Goal: Task Accomplishment & Management: Use online tool/utility

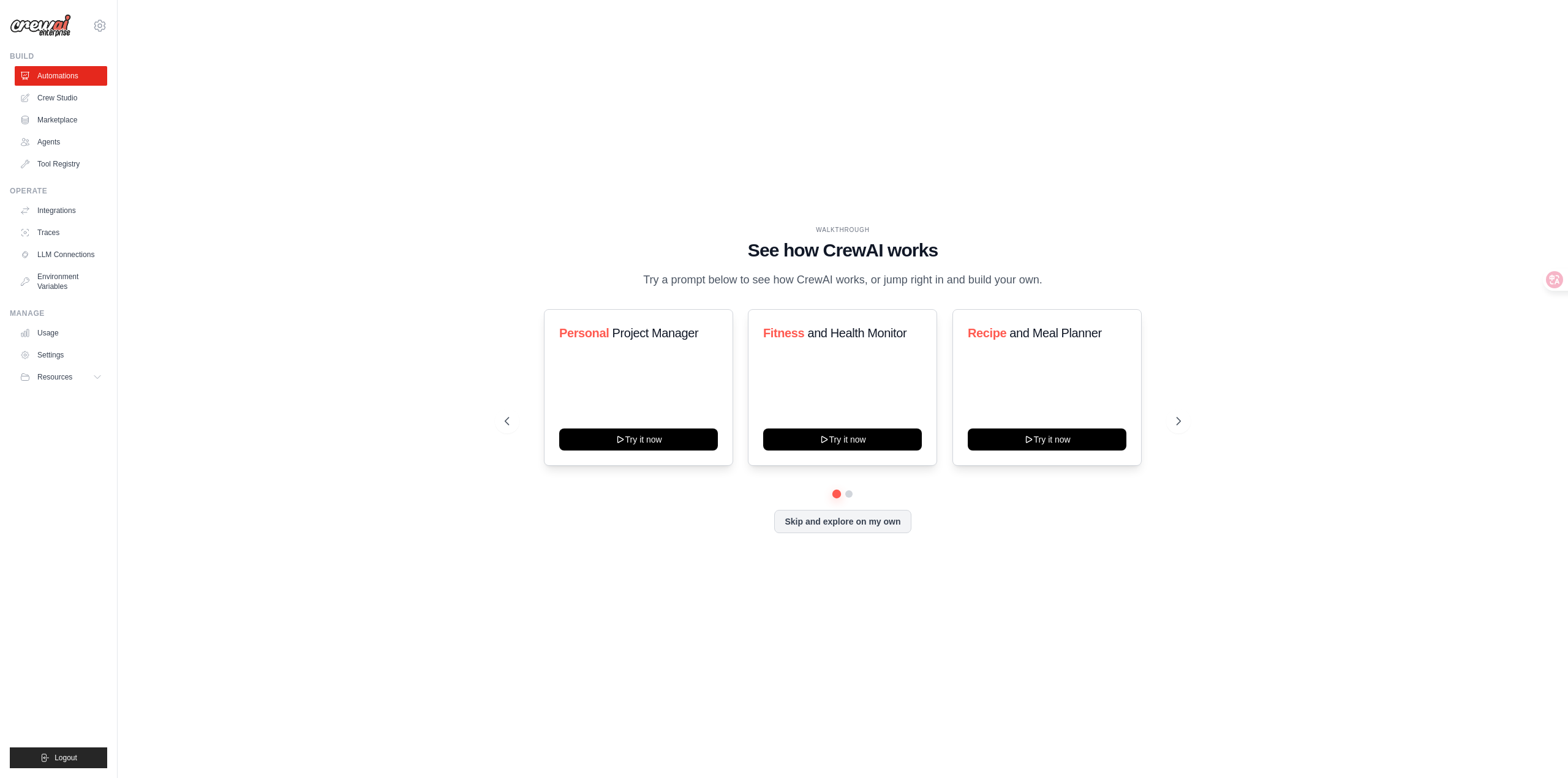
click at [1289, 132] on div "WALKTHROUGH See how [PERSON_NAME] works Try a prompt below to see how [PERSON_N…" at bounding box center [843, 389] width 1411 height 754
click at [1179, 423] on icon at bounding box center [1180, 422] width 4 height 8
click at [638, 370] on div "学习 和技能发展 立即尝试" at bounding box center [638, 387] width 189 height 157
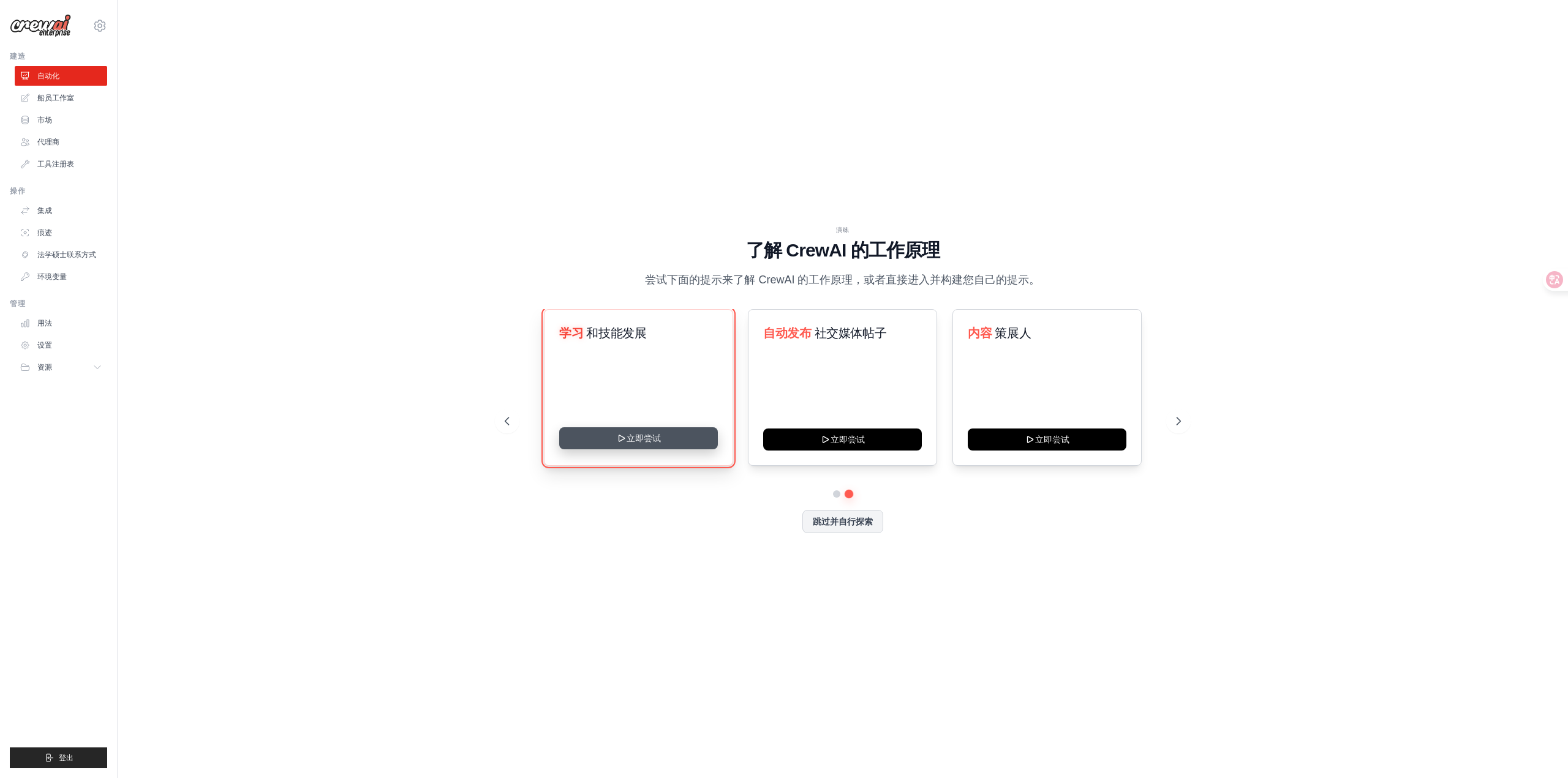
click at [637, 440] on button "立即尝试" at bounding box center [638, 438] width 158 height 22
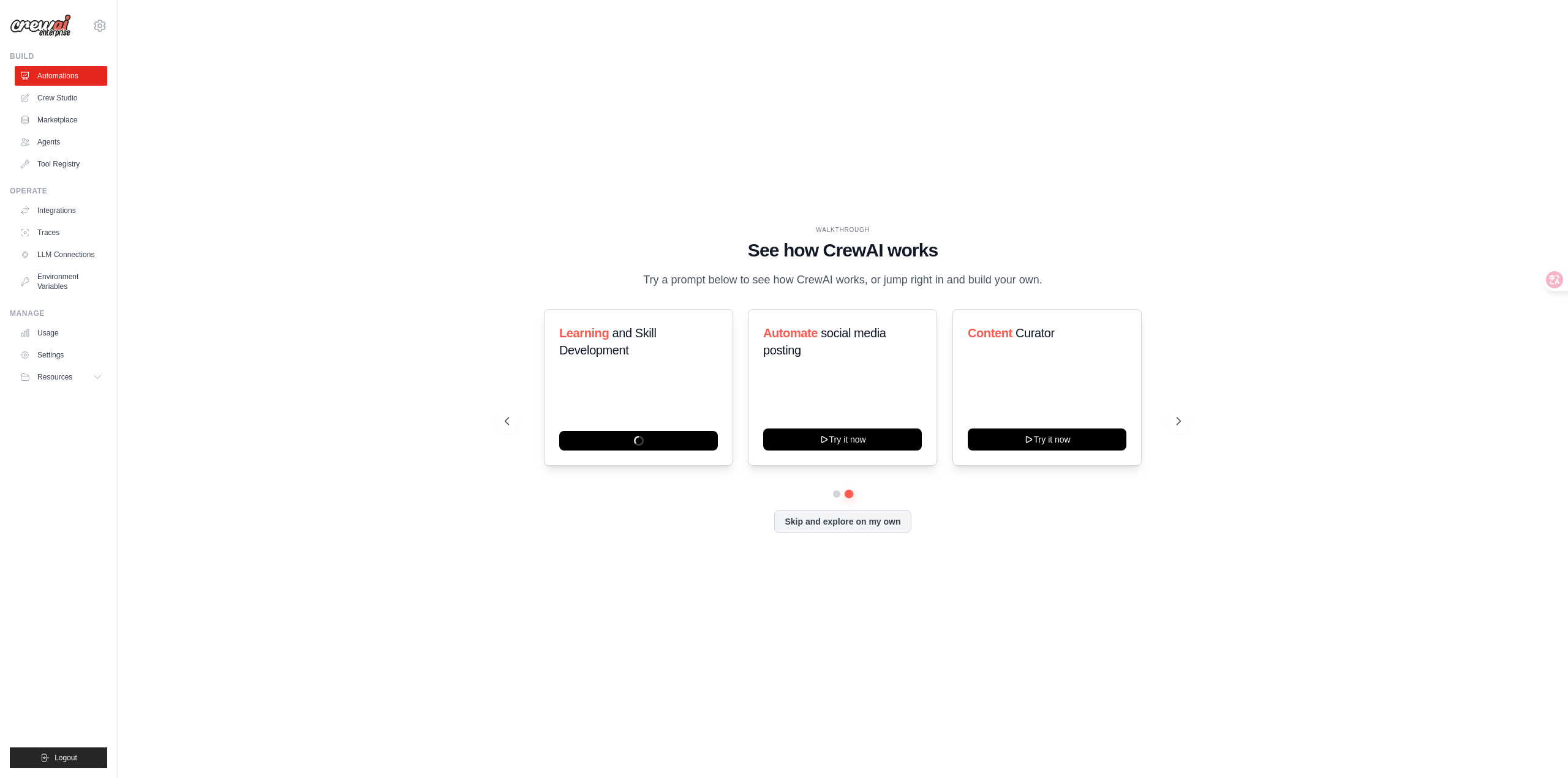
drag, startPoint x: 732, startPoint y: 120, endPoint x: 666, endPoint y: 119, distance: 66.0
click at [732, 120] on div "WALKTHROUGH See how [PERSON_NAME] works Try a prompt below to see how [PERSON_N…" at bounding box center [843, 389] width 1411 height 754
click at [569, 127] on div "WALKTHROUGH See how [PERSON_NAME] works Try a prompt below to see how [PERSON_N…" at bounding box center [843, 389] width 1411 height 754
click at [66, 97] on link "Crew Studio" at bounding box center [62, 97] width 92 height 20
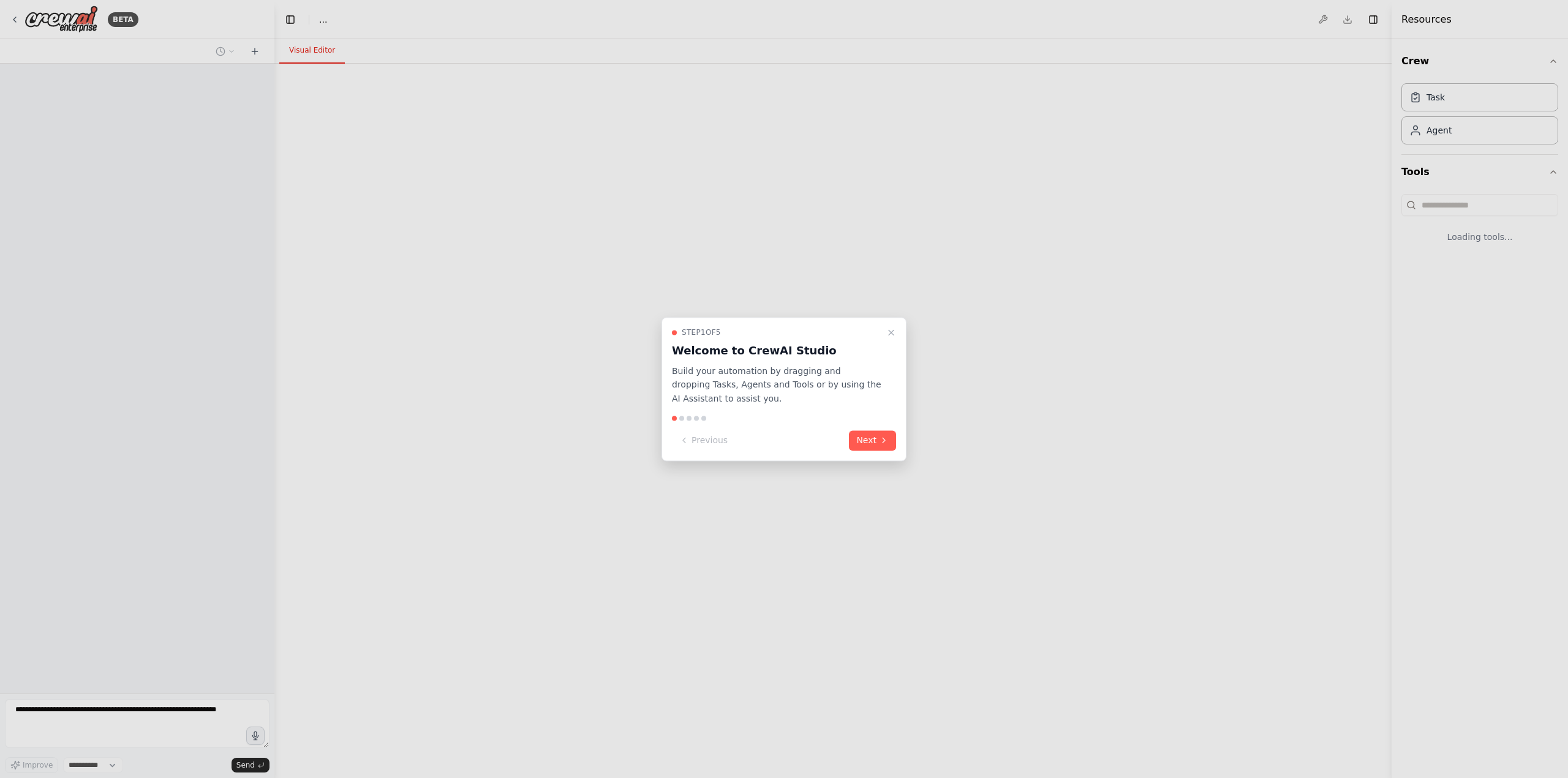
select select "****"
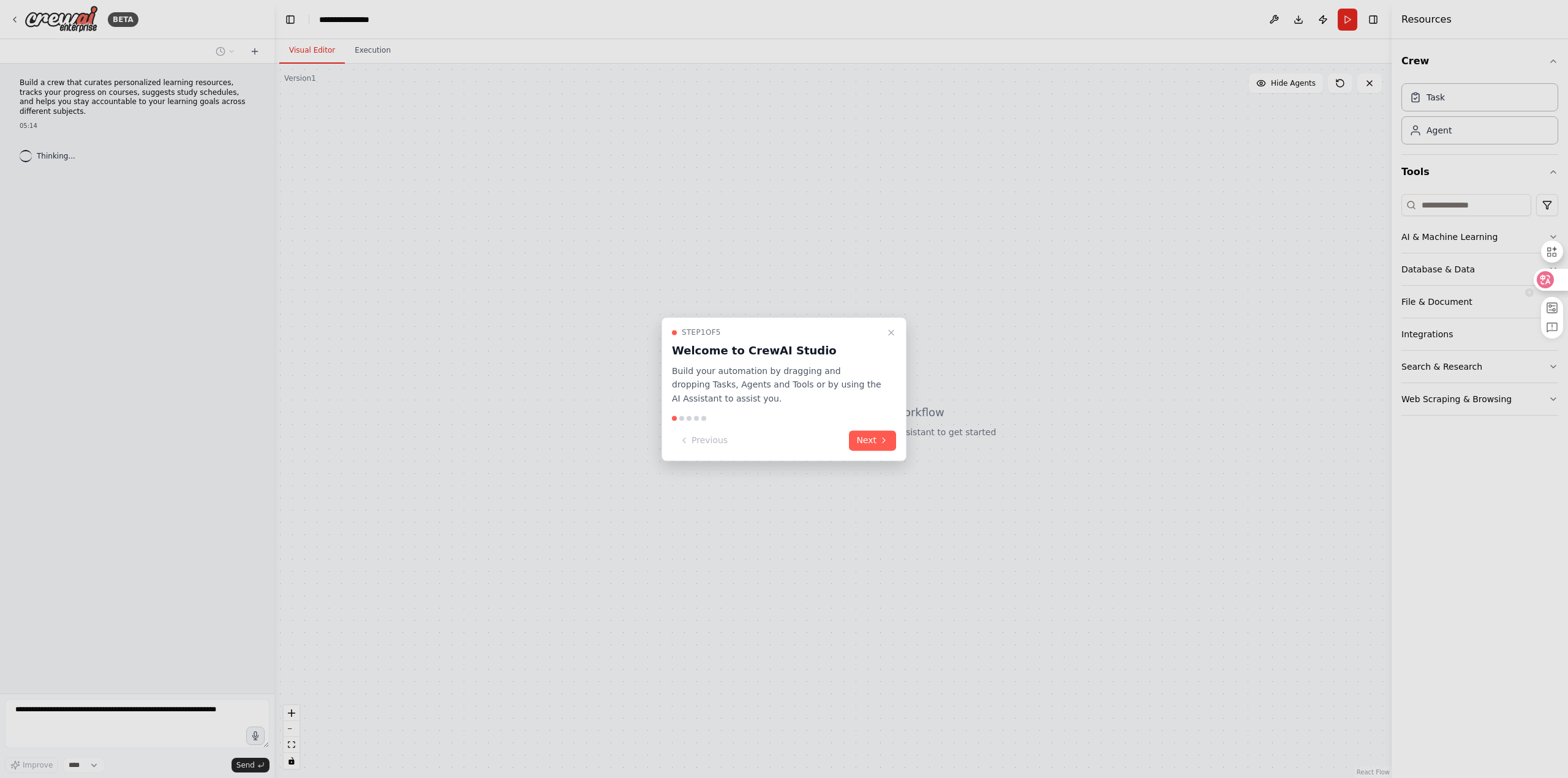
click at [1550, 282] on icon at bounding box center [1545, 279] width 12 height 12
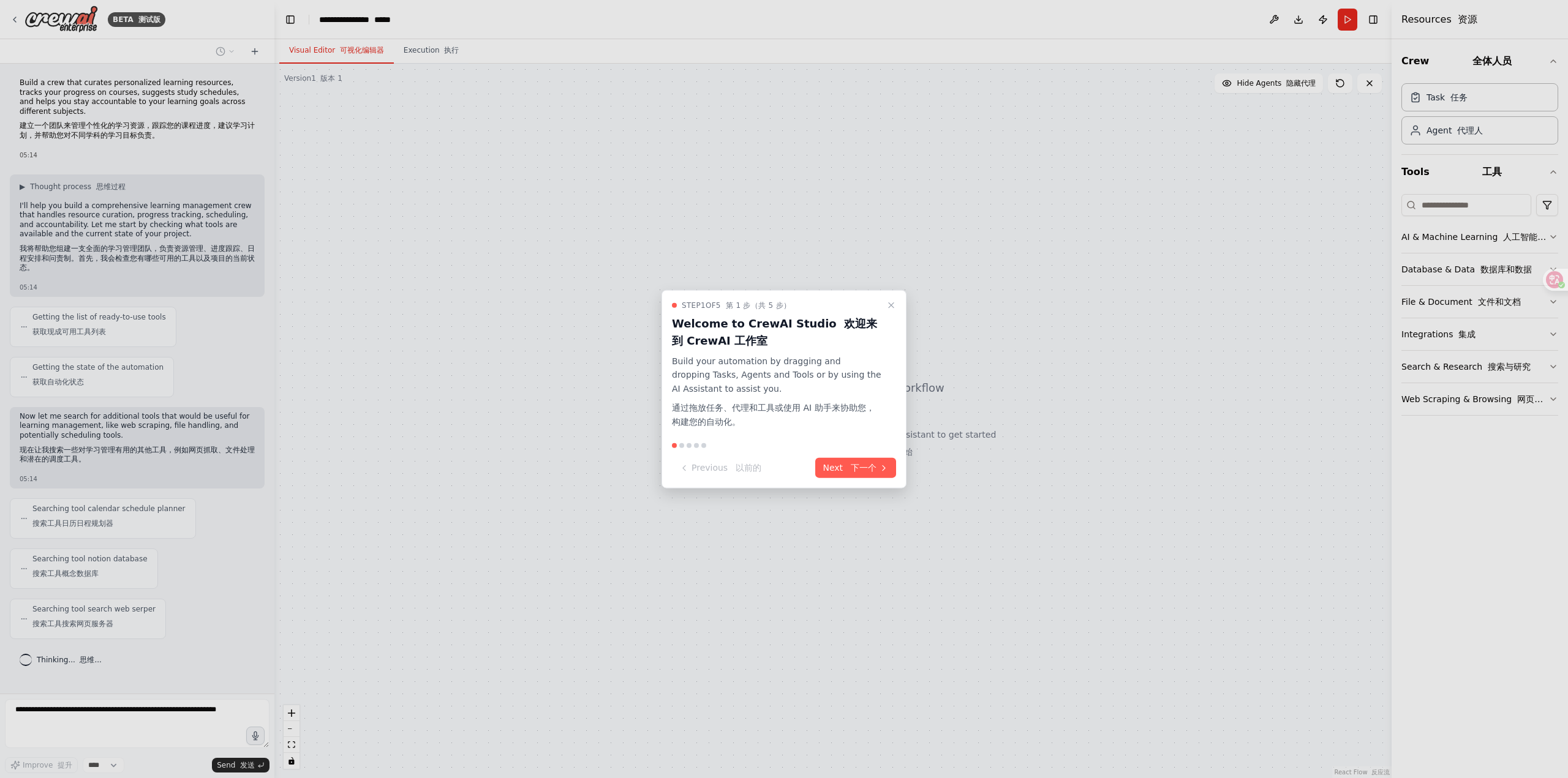
click at [856, 466] on font "下一个" at bounding box center [863, 467] width 26 height 9
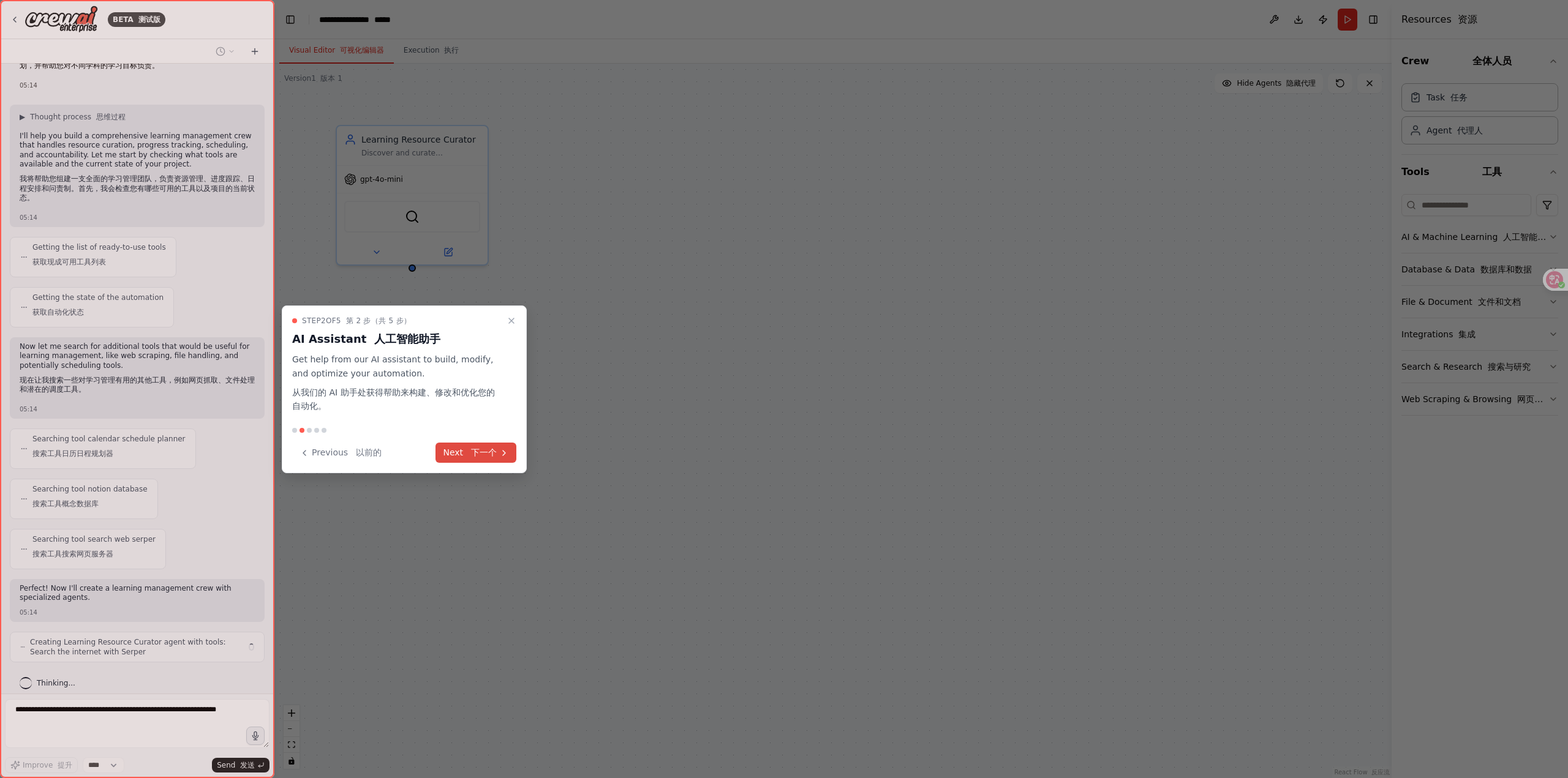
scroll to position [80, 0]
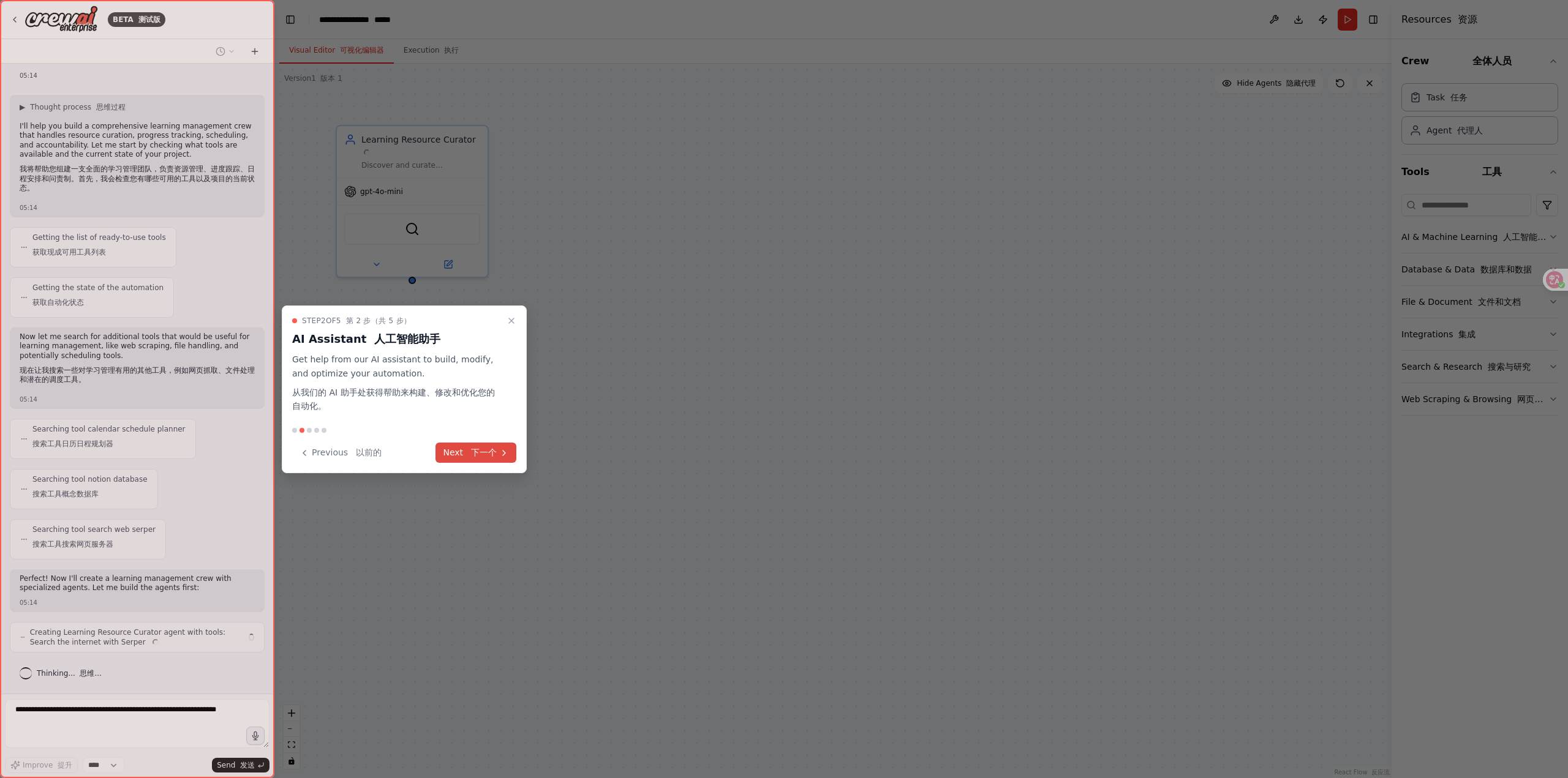
click at [485, 453] on font "下一个" at bounding box center [484, 452] width 26 height 9
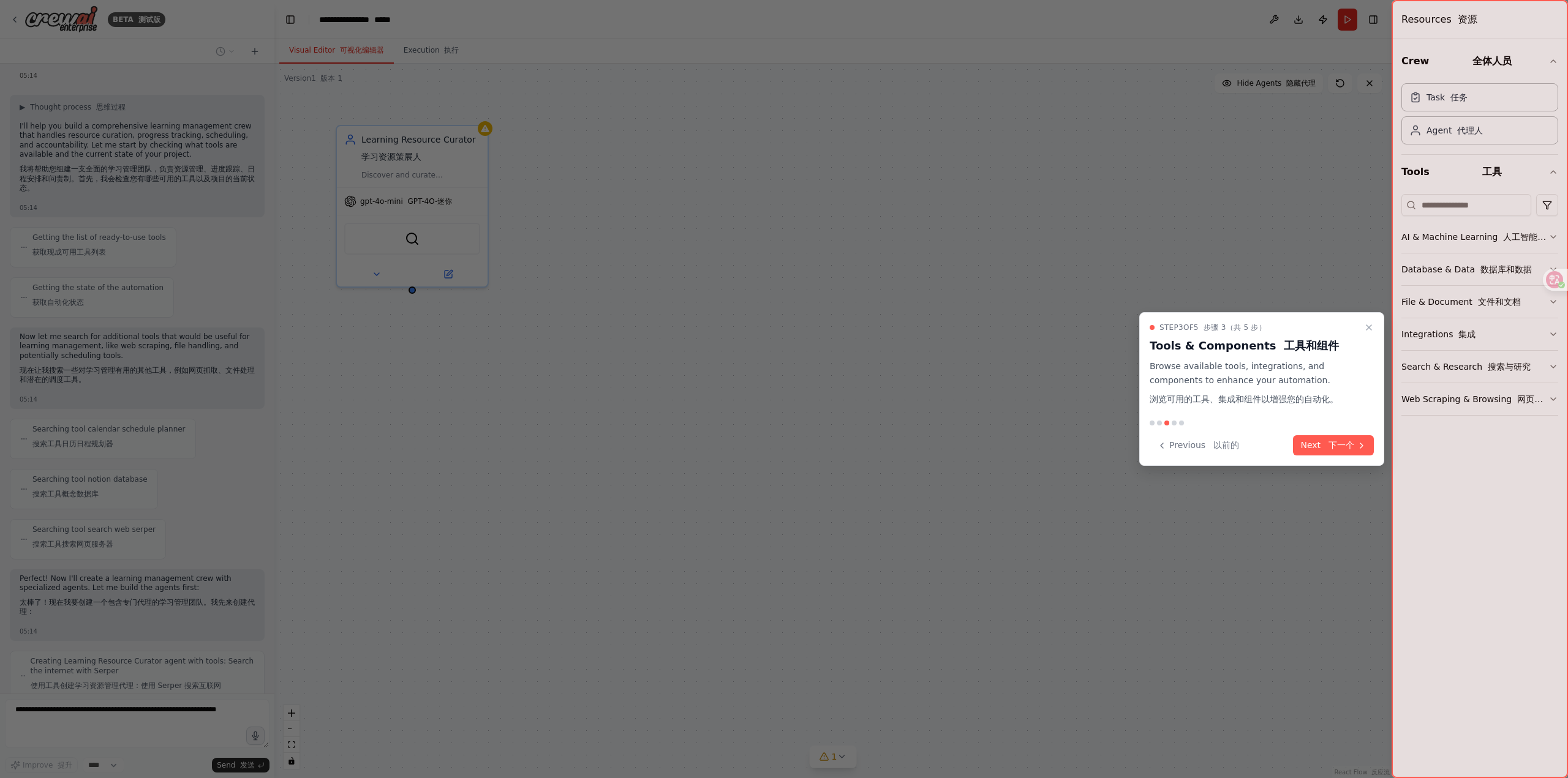
scroll to position [168, 0]
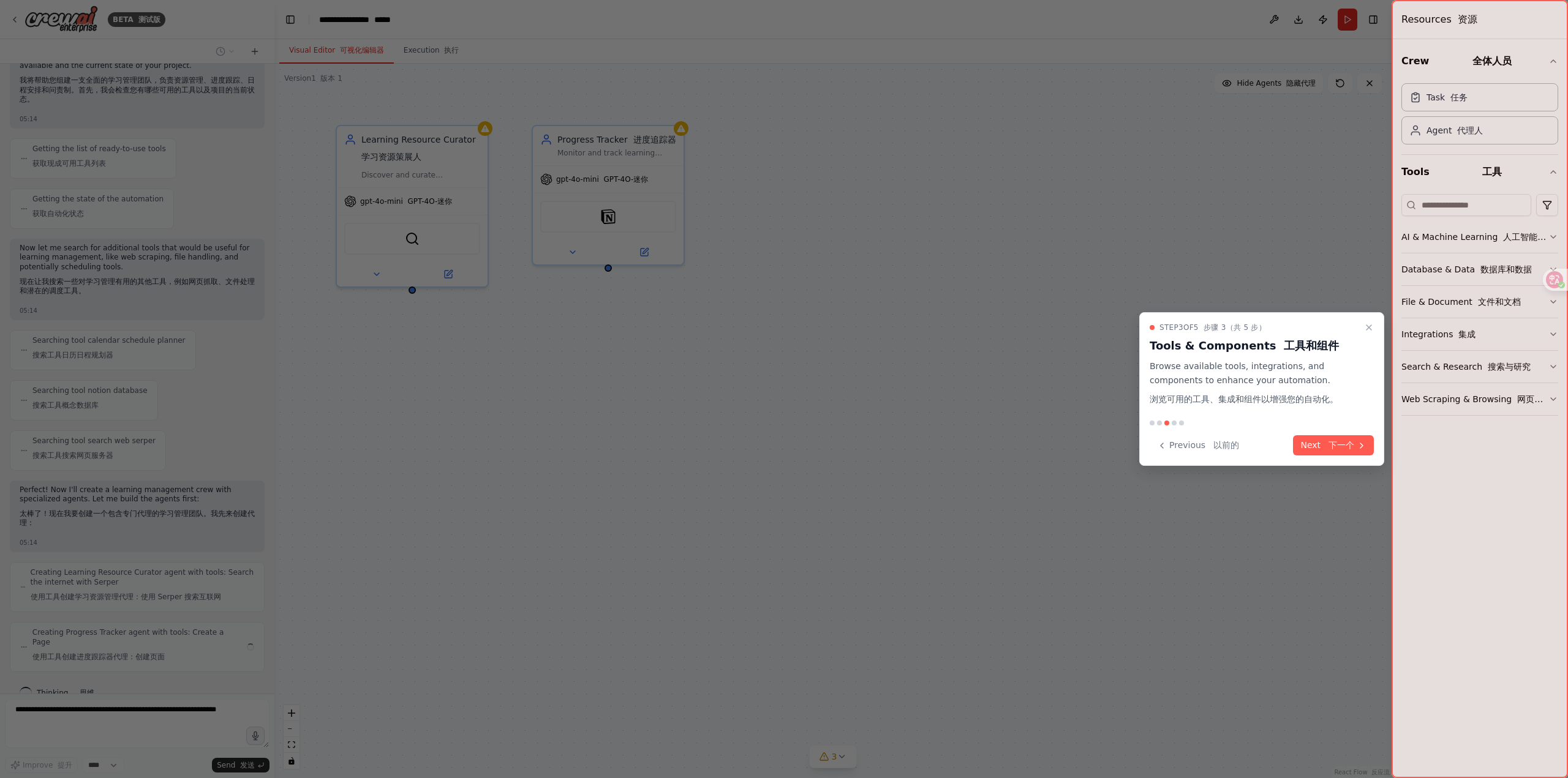
click at [1340, 446] on font "下一个" at bounding box center [1341, 444] width 26 height 9
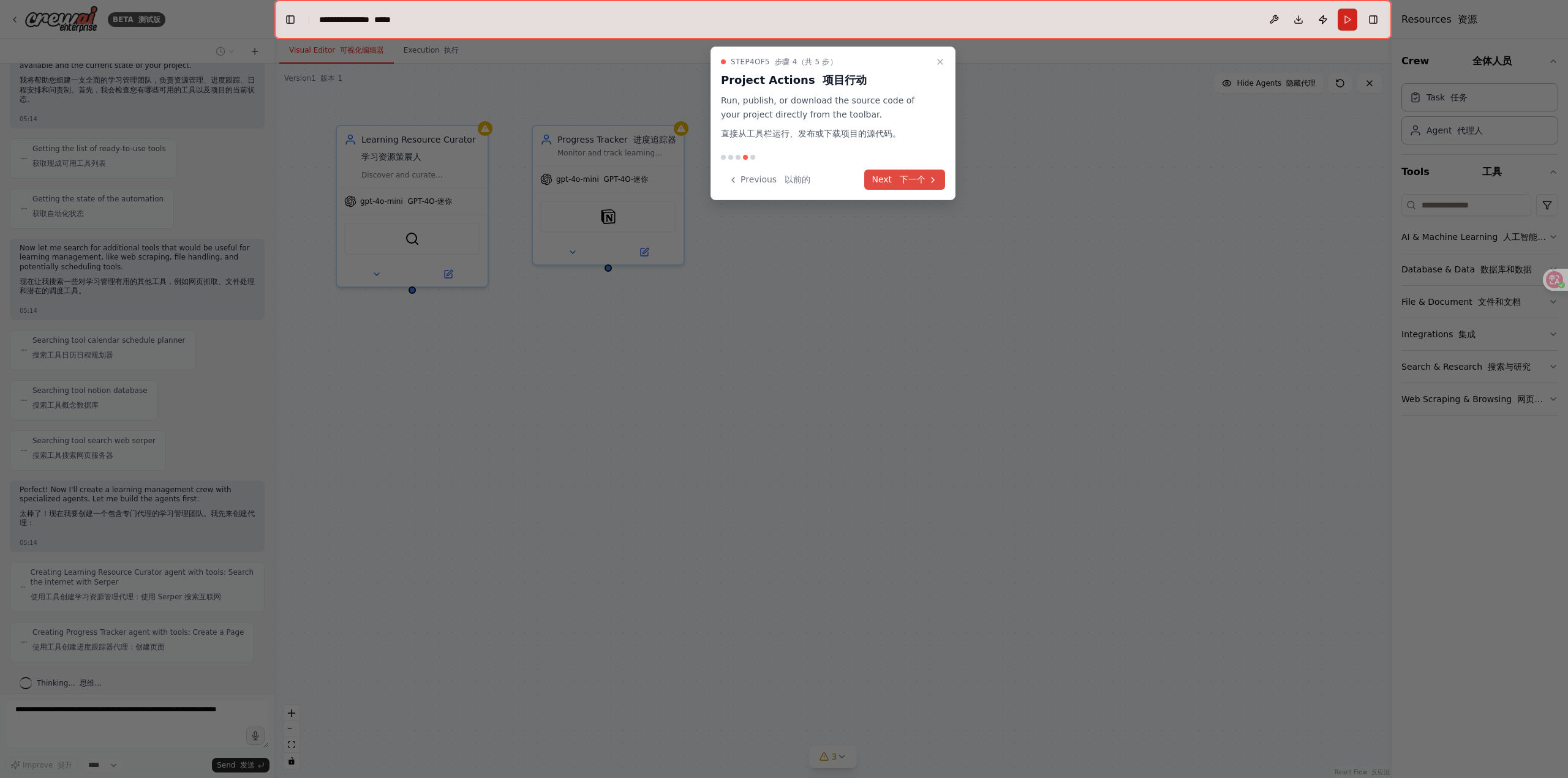
click at [910, 181] on font "下一个" at bounding box center [913, 179] width 26 height 9
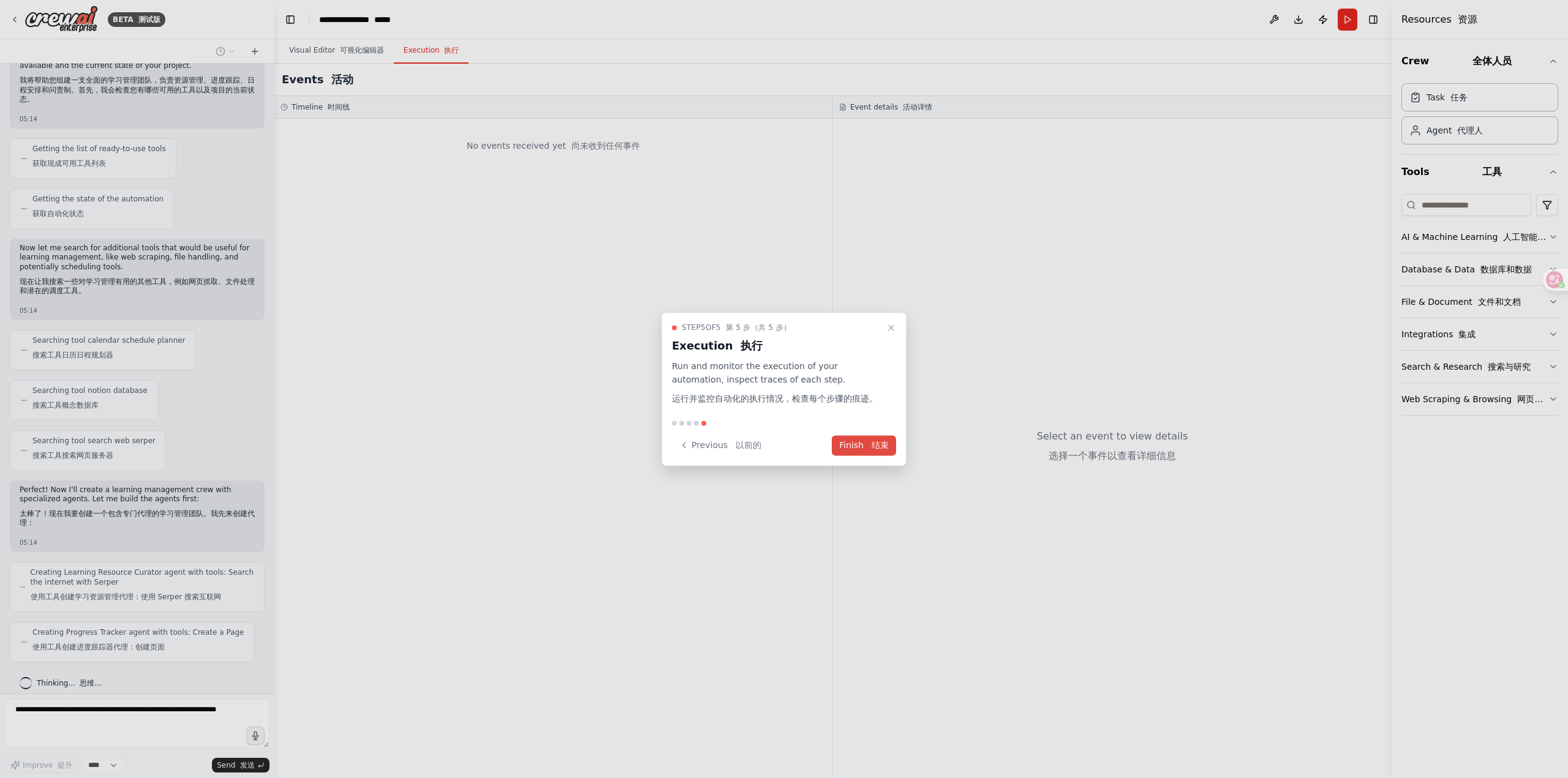
click at [868, 448] on font at bounding box center [869, 444] width 6 height 9
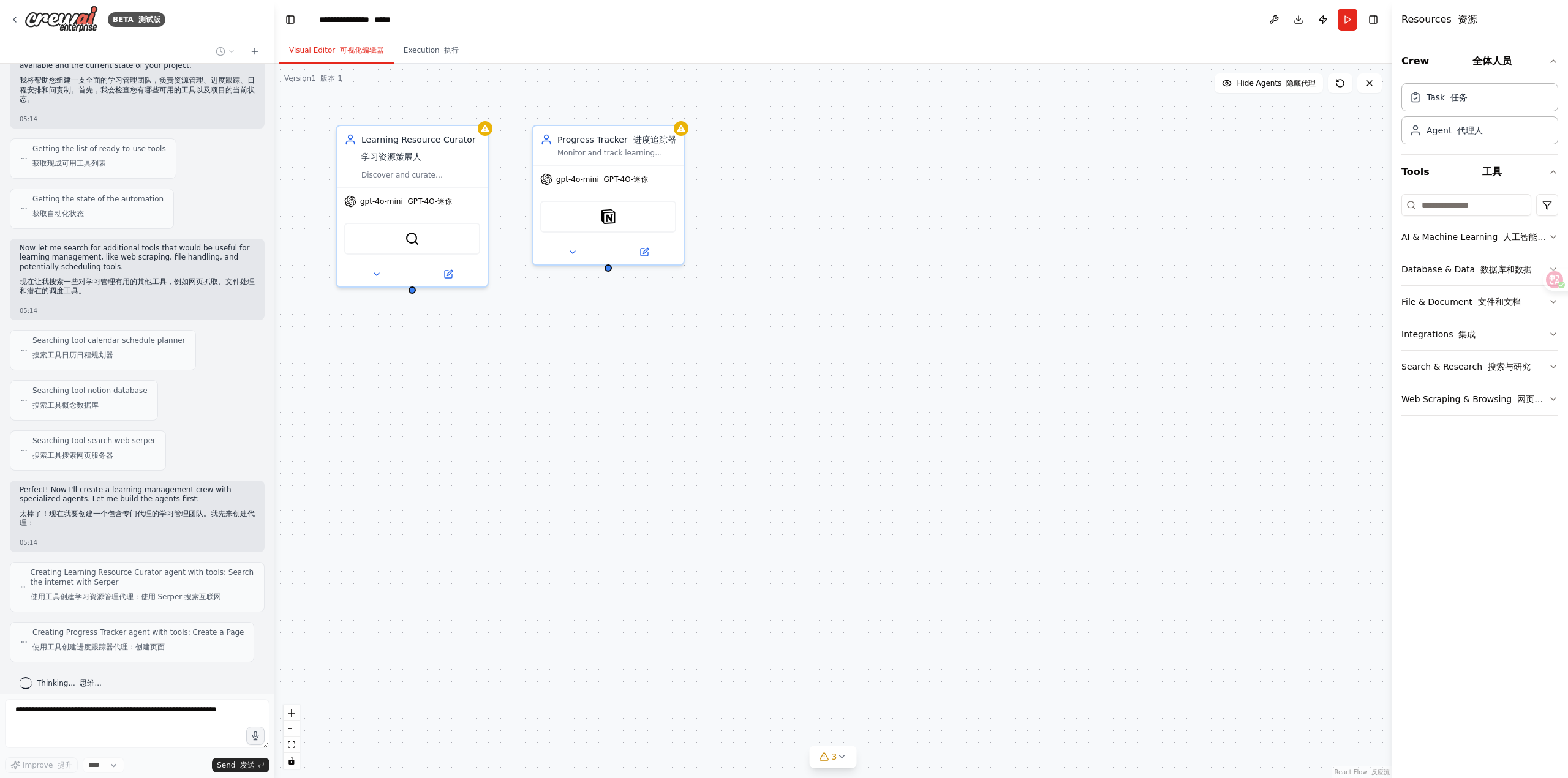
scroll to position [218, 0]
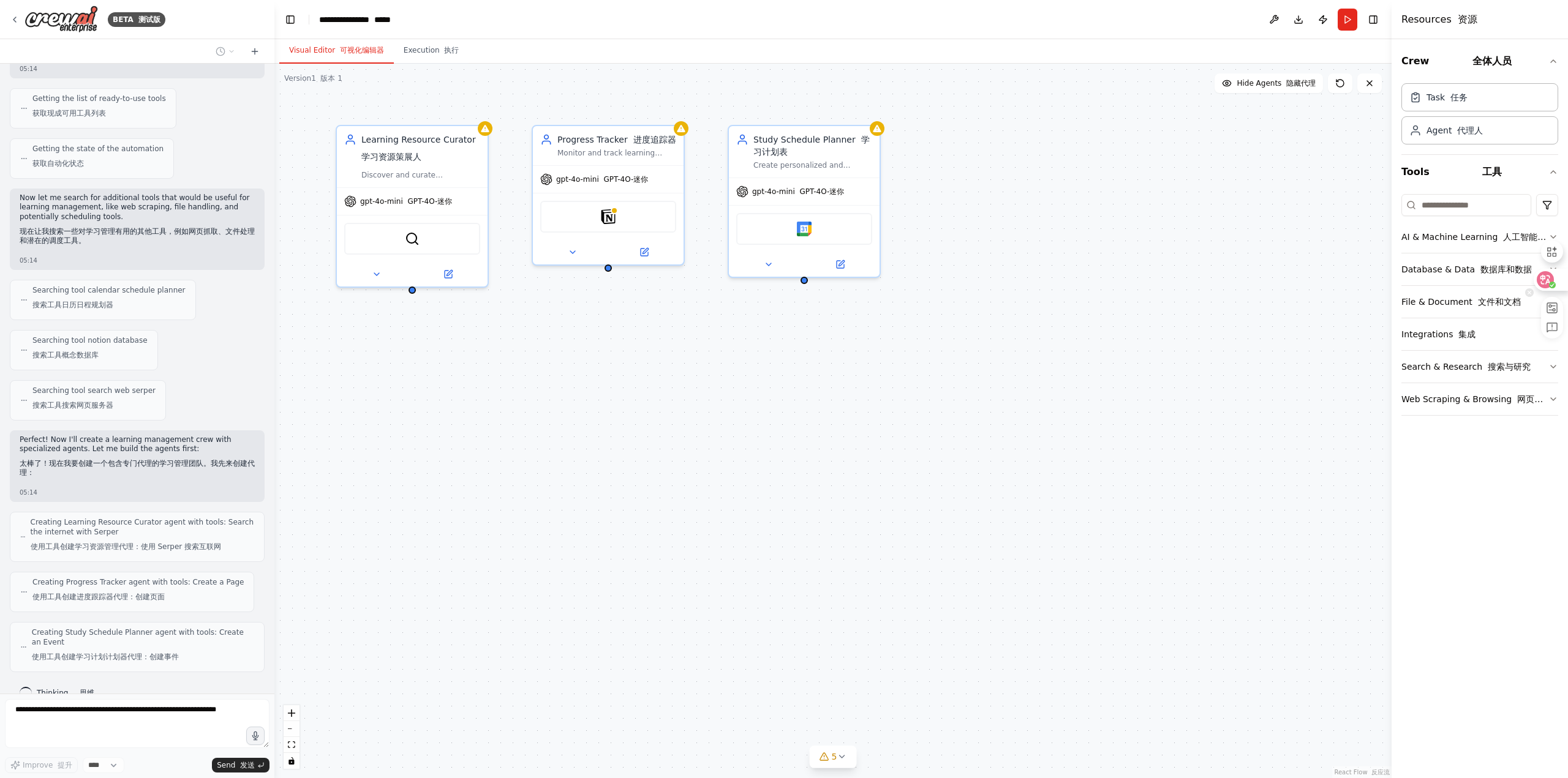
click at [1553, 285] on icon at bounding box center [1552, 285] width 5 height 4
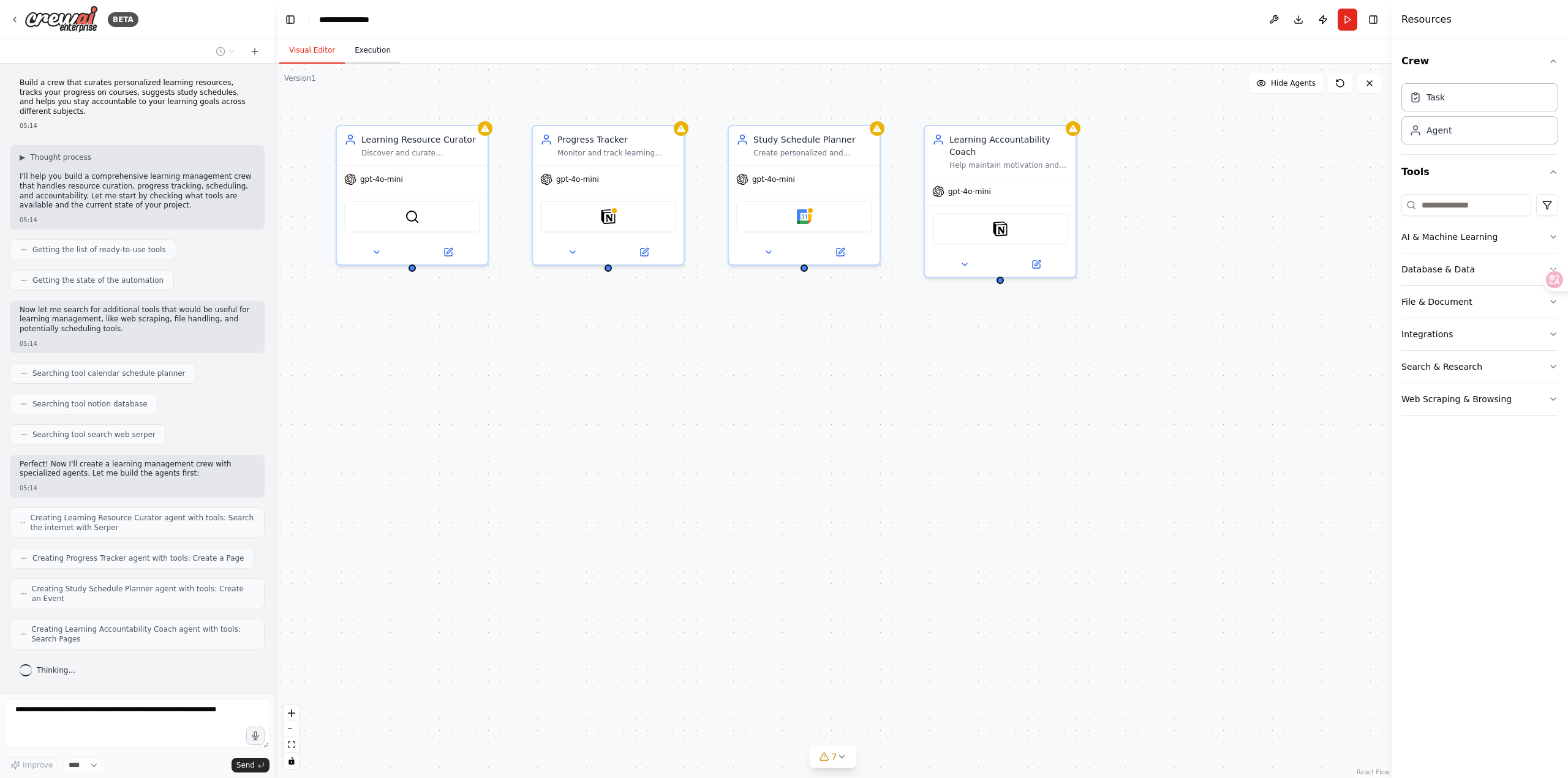
click at [371, 51] on button "Execution" at bounding box center [373, 51] width 56 height 26
click at [319, 49] on button "Visual Editor" at bounding box center [312, 51] width 65 height 26
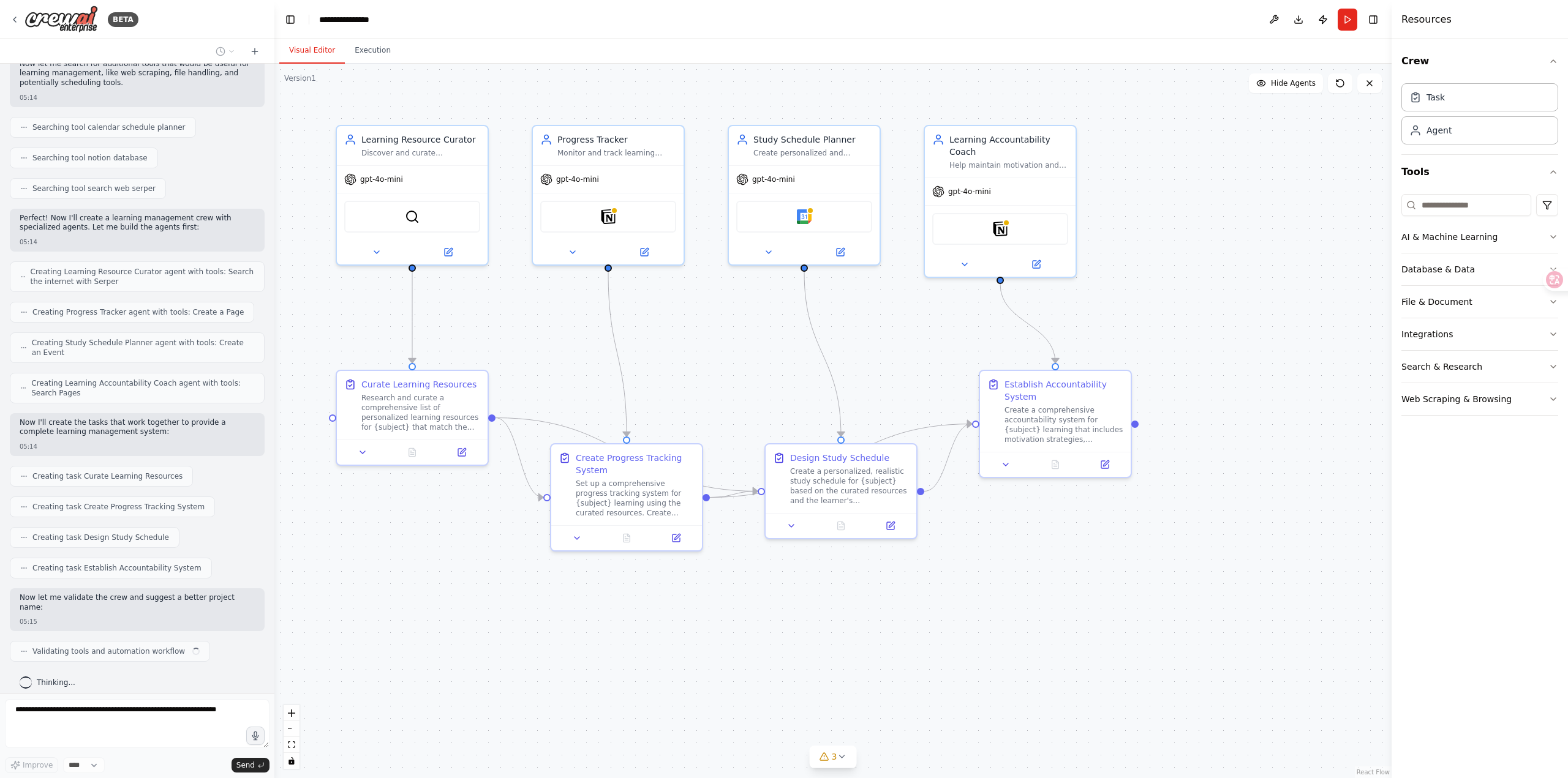
scroll to position [255, 0]
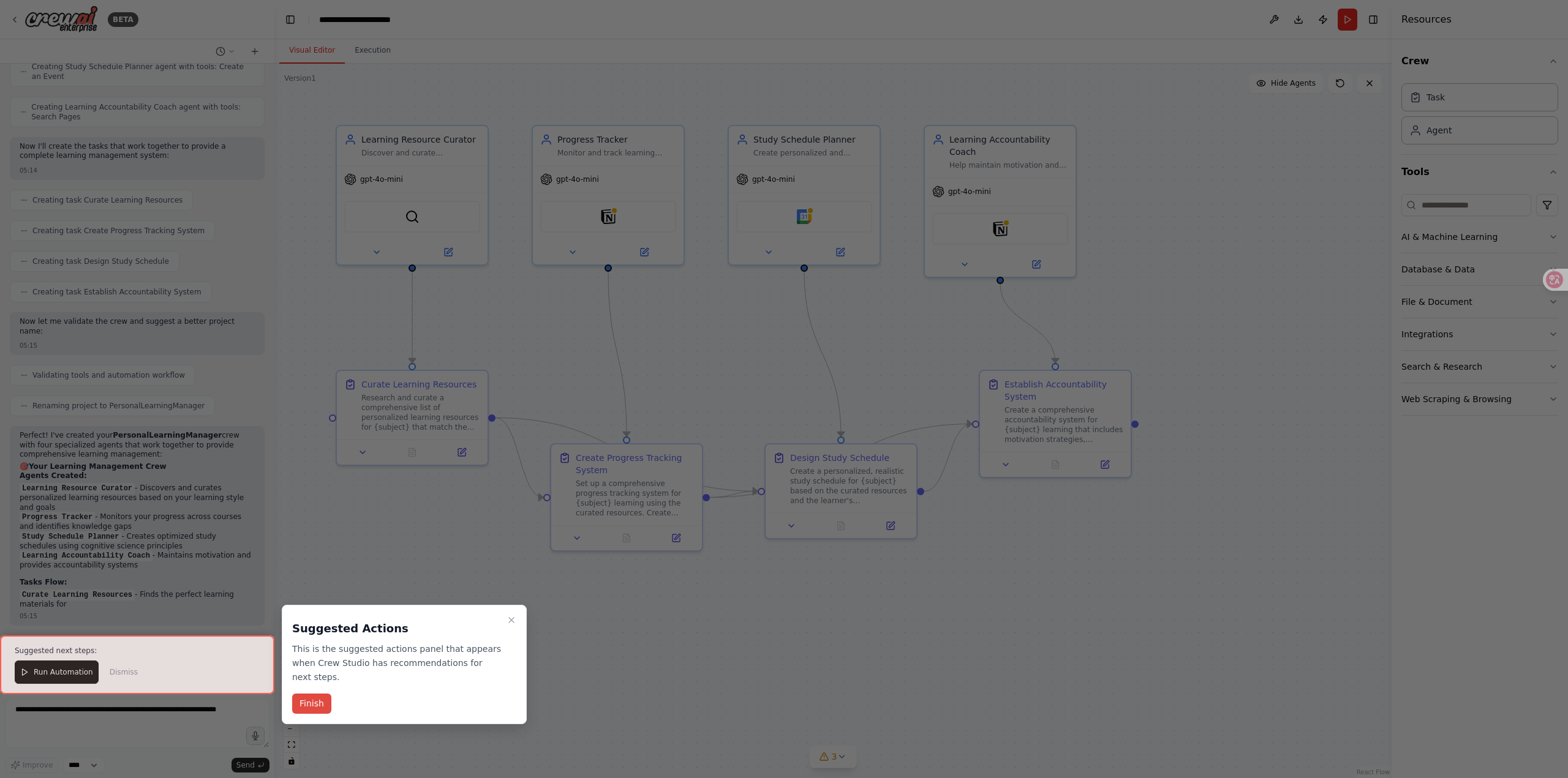
click at [321, 700] on button "Finish" at bounding box center [312, 704] width 39 height 20
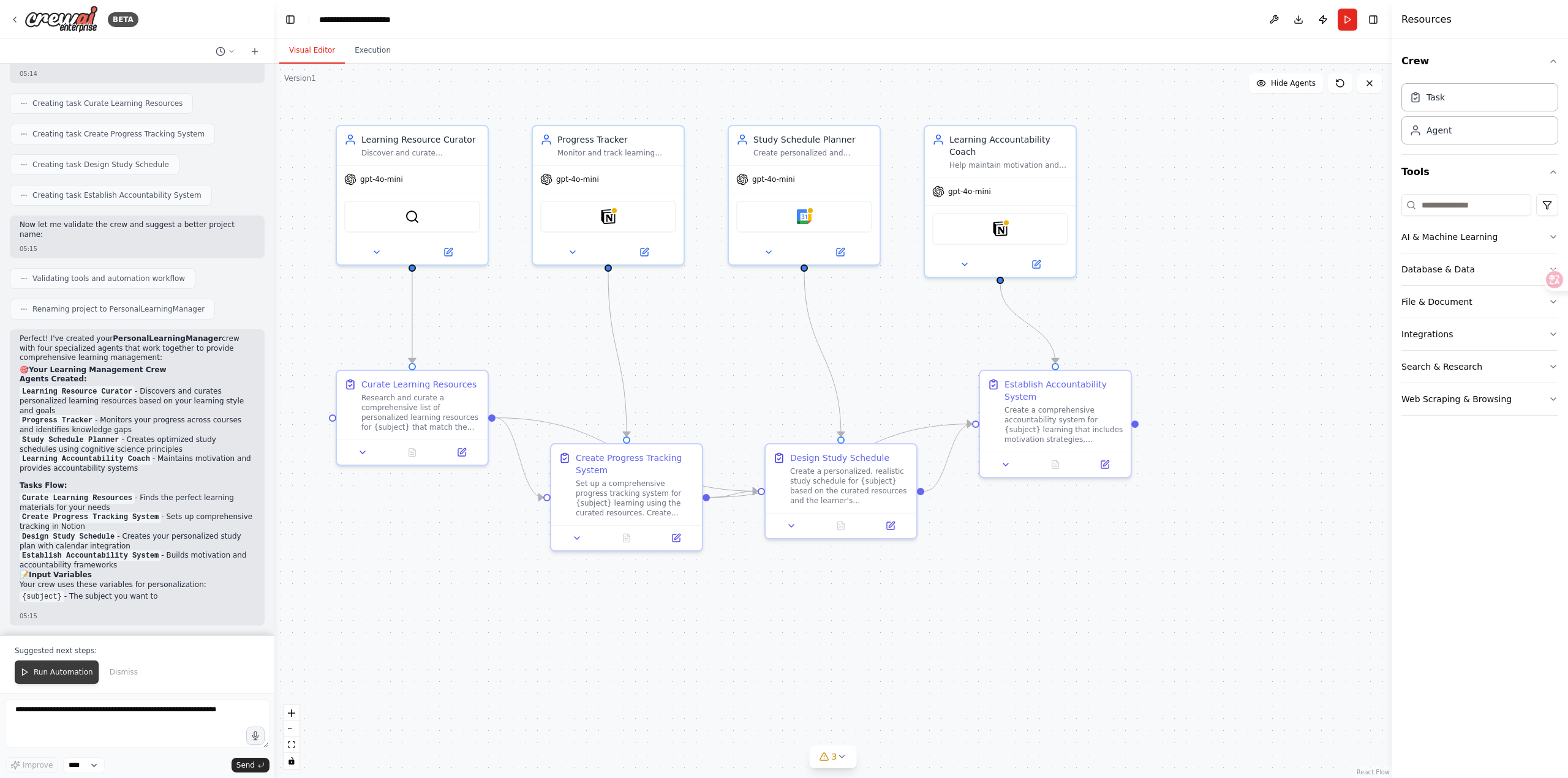
click at [65, 675] on span "Run Automation" at bounding box center [63, 672] width 60 height 9
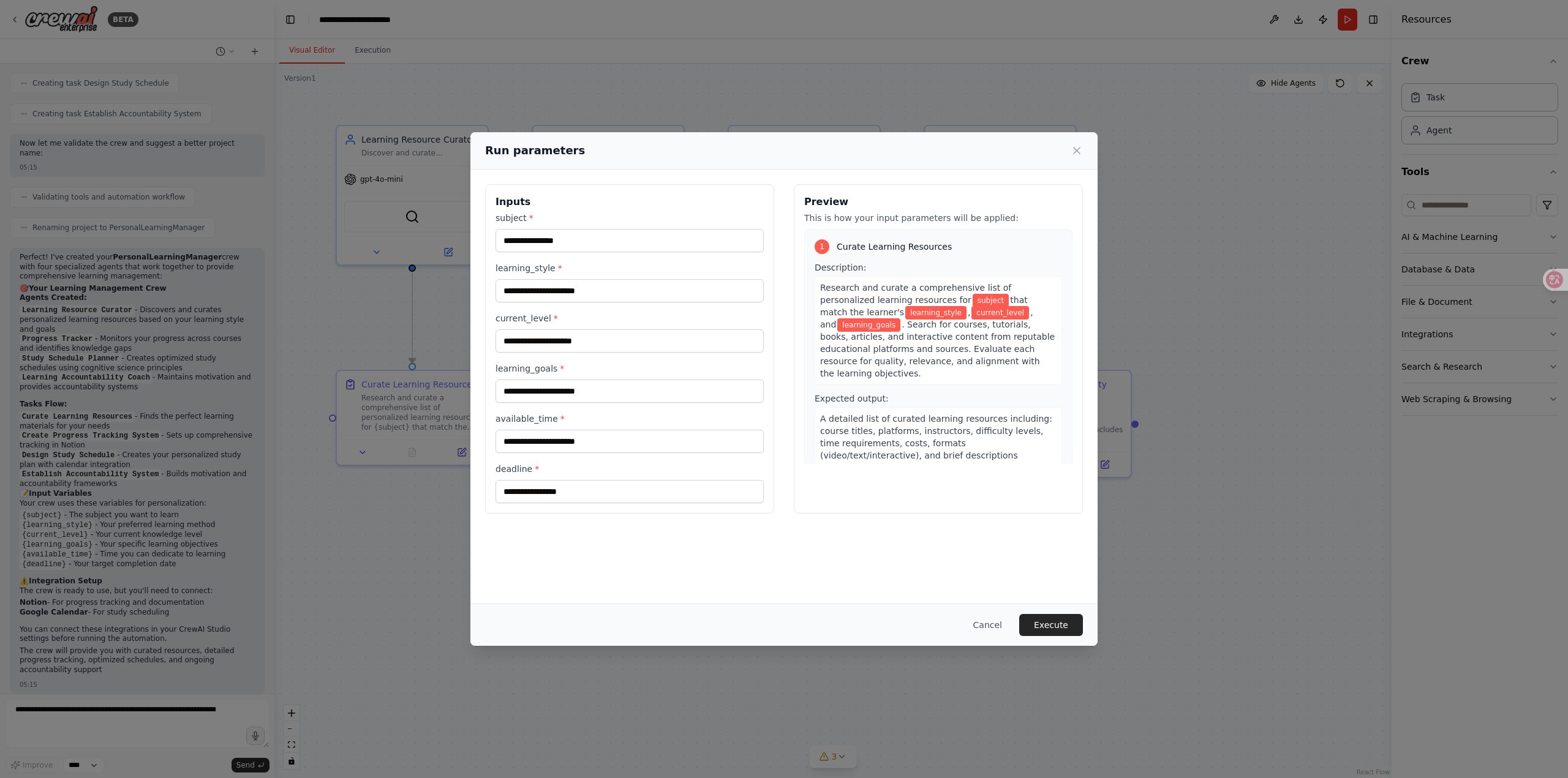
scroll to position [710, 0]
click at [1068, 627] on button "Execute" at bounding box center [1051, 625] width 64 height 22
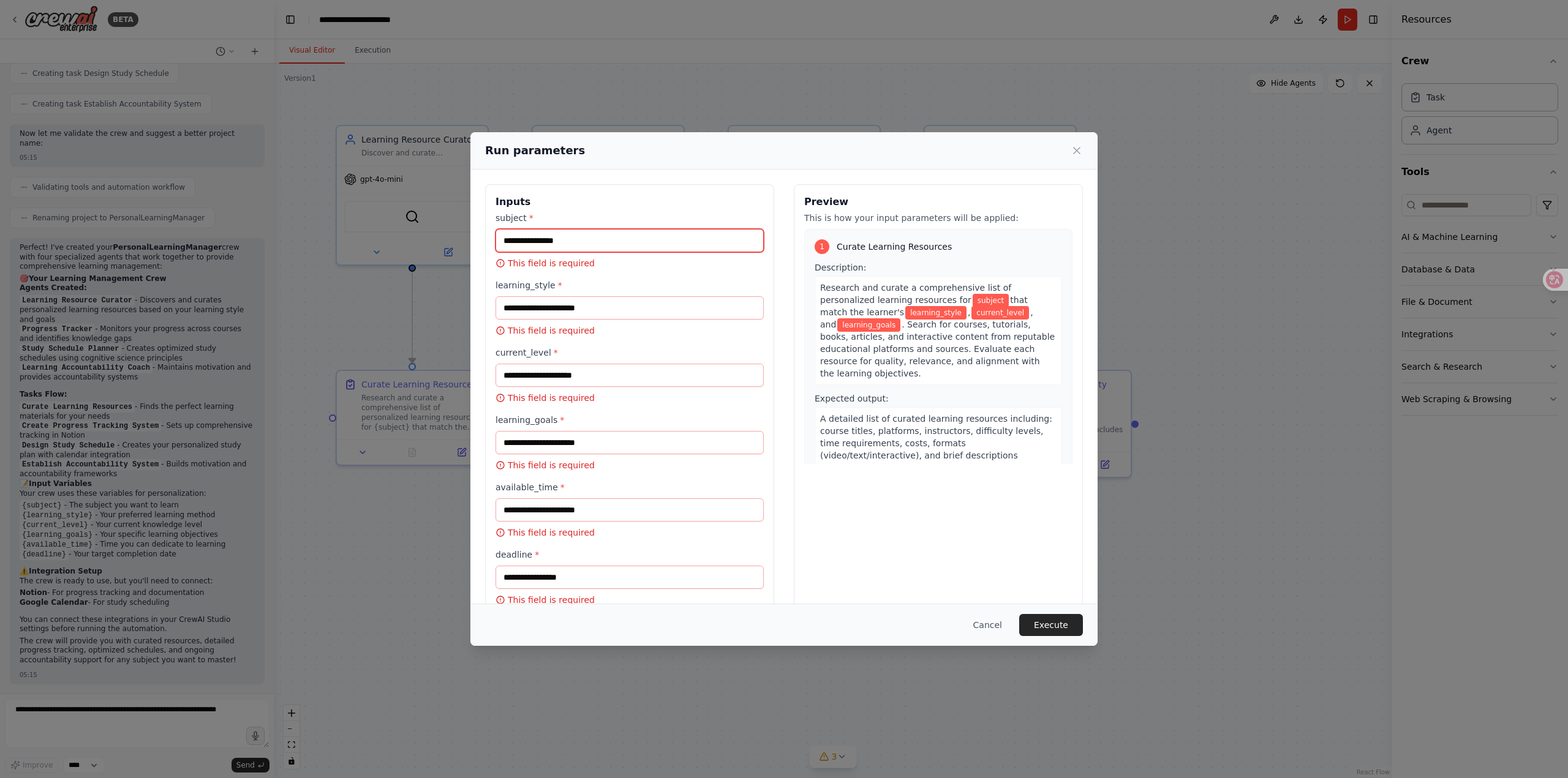
click at [615, 239] on input "subject *" at bounding box center [629, 241] width 269 height 23
click at [602, 311] on input "learning_style *" at bounding box center [629, 308] width 269 height 23
click at [590, 375] on input "current_level *" at bounding box center [629, 375] width 269 height 23
click at [575, 453] on input "learning_goals *" at bounding box center [629, 442] width 269 height 23
drag, startPoint x: 622, startPoint y: 516, endPoint x: 619, endPoint y: 560, distance: 44.1
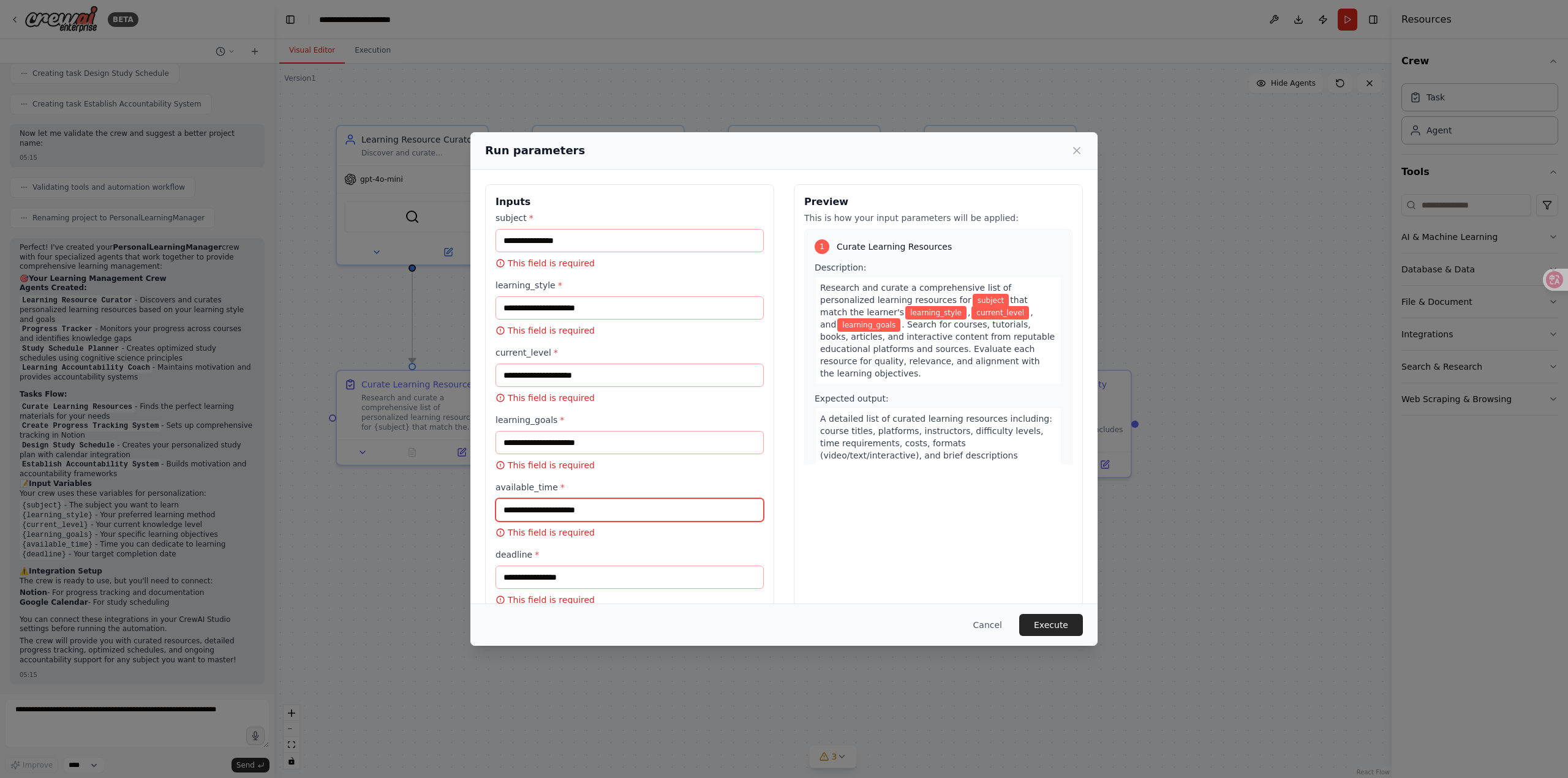
click at [622, 517] on input "available_time *" at bounding box center [629, 510] width 269 height 23
click at [620, 584] on input "deadline *" at bounding box center [629, 577] width 269 height 23
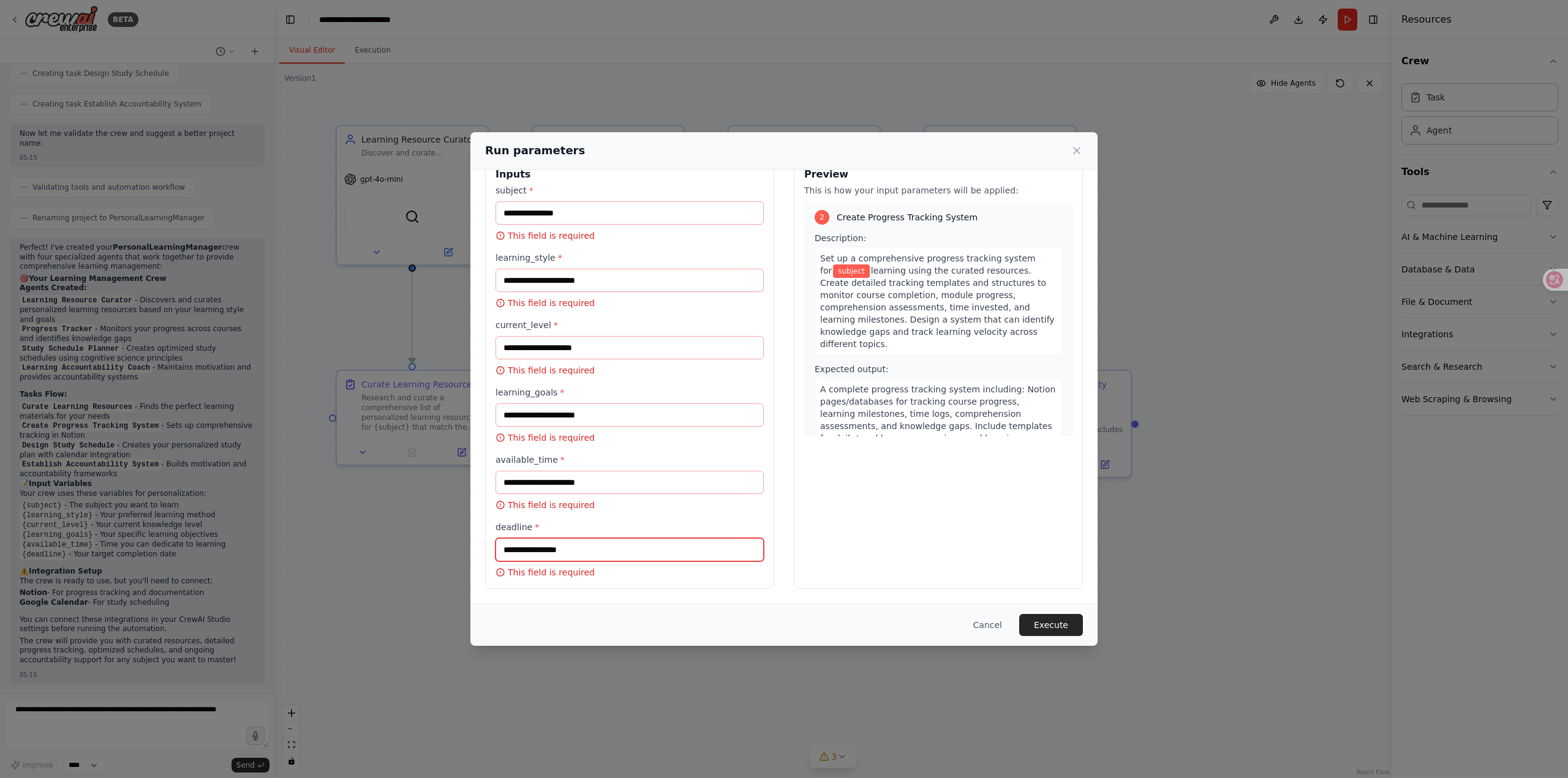
scroll to position [306, 0]
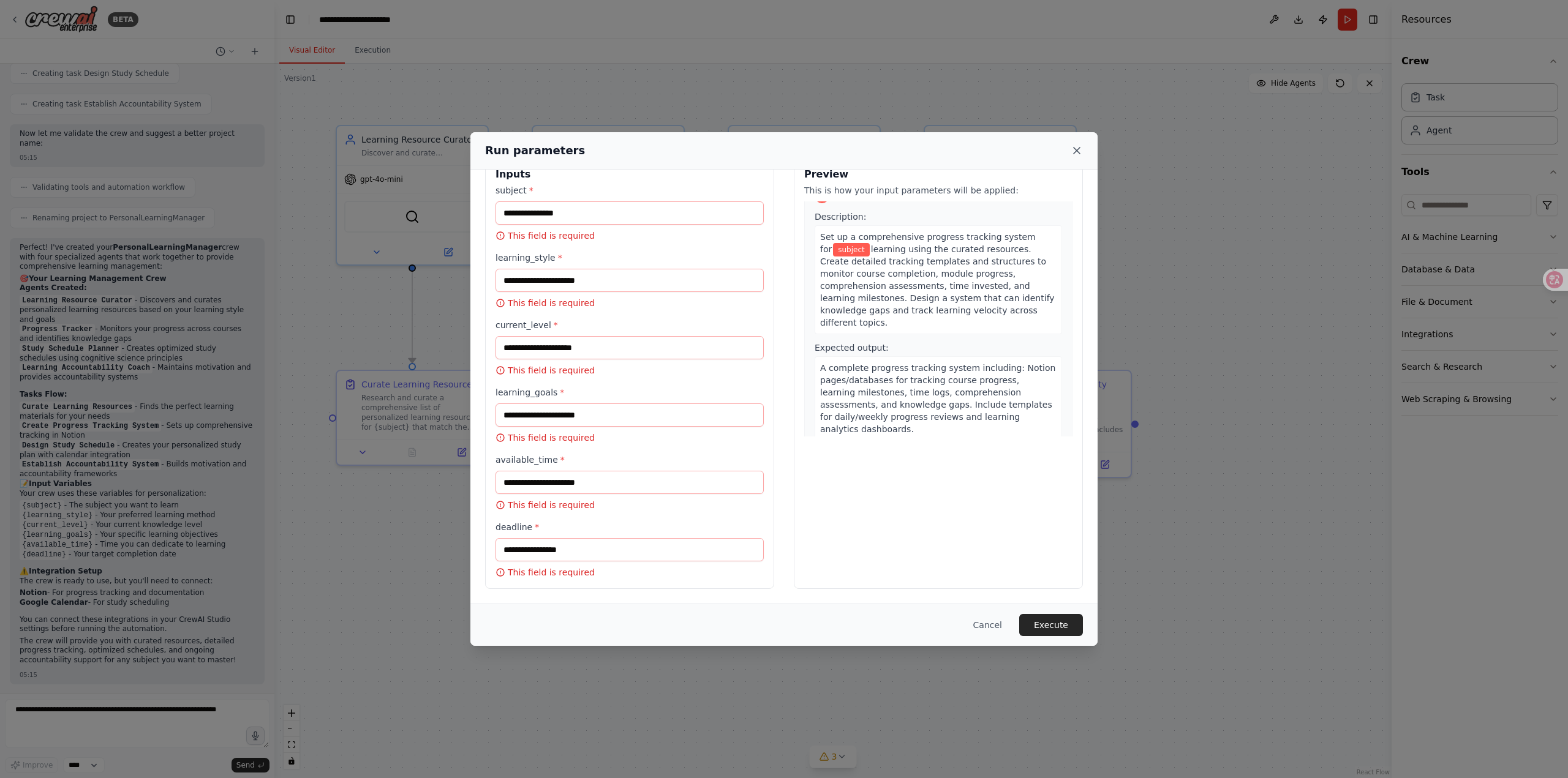
click at [1079, 150] on icon at bounding box center [1077, 150] width 12 height 12
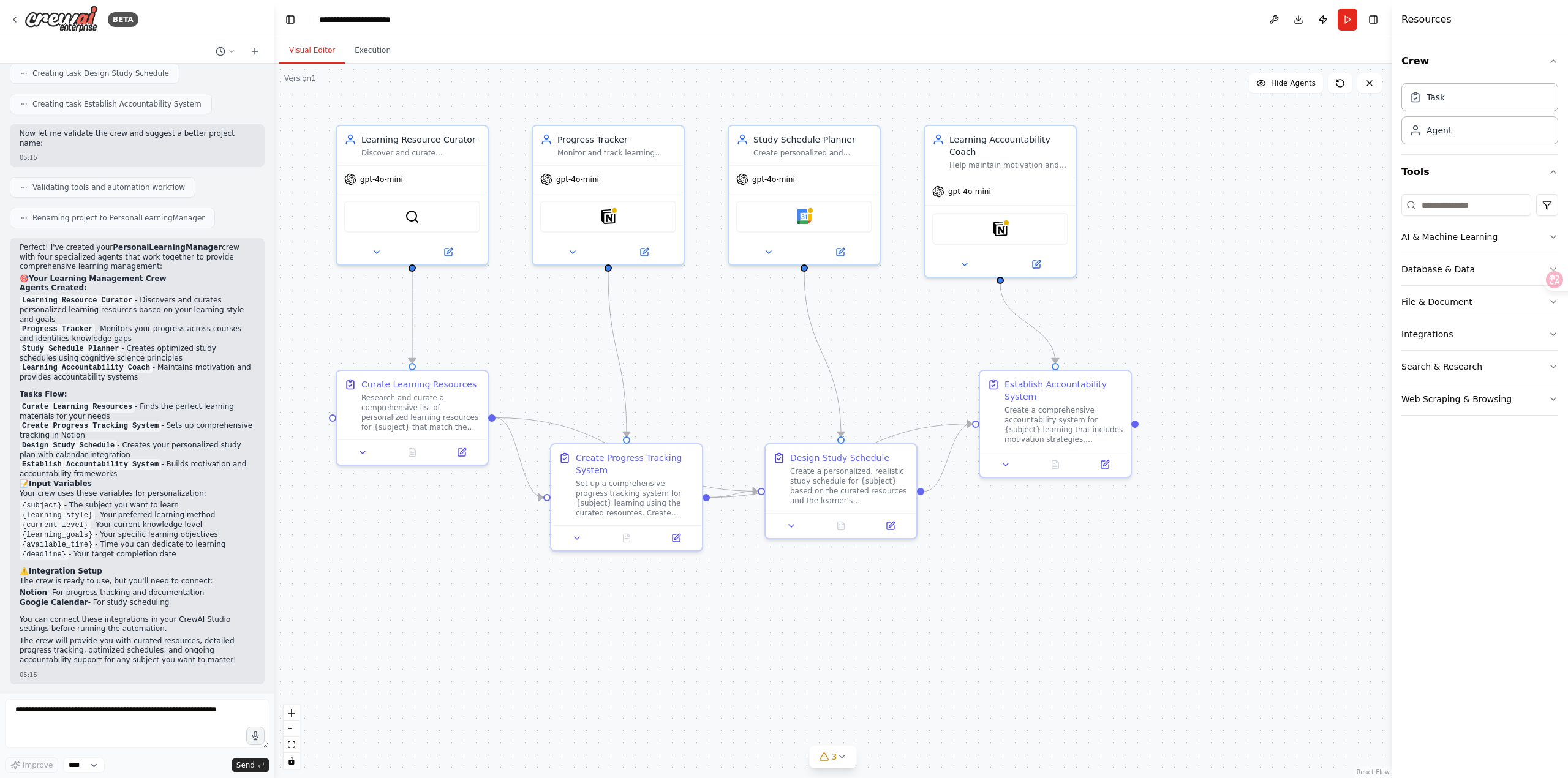
click at [1170, 167] on div ".deletable-edge-delete-btn { width: 20px; height: 20px; border: 0px solid #ffff…" at bounding box center [833, 421] width 1117 height 715
click at [1206, 220] on div ".deletable-edge-delete-btn { width: 20px; height: 20px; border: 0px solid #ffff…" at bounding box center [833, 421] width 1117 height 715
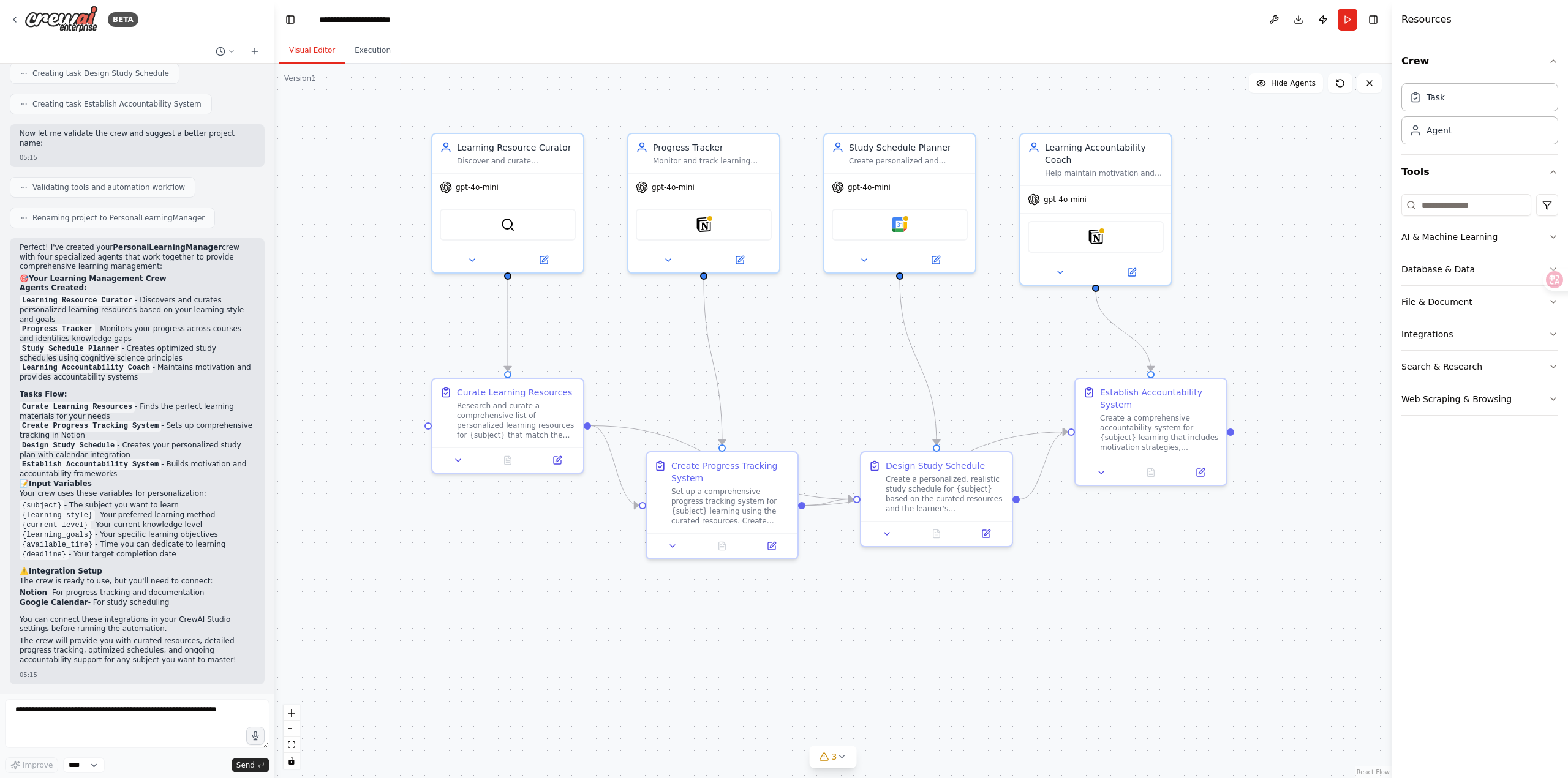
click at [1213, 219] on div ".deletable-edge-delete-btn { width: 20px; height: 20px; border: 0px solid #ffff…" at bounding box center [833, 421] width 1117 height 715
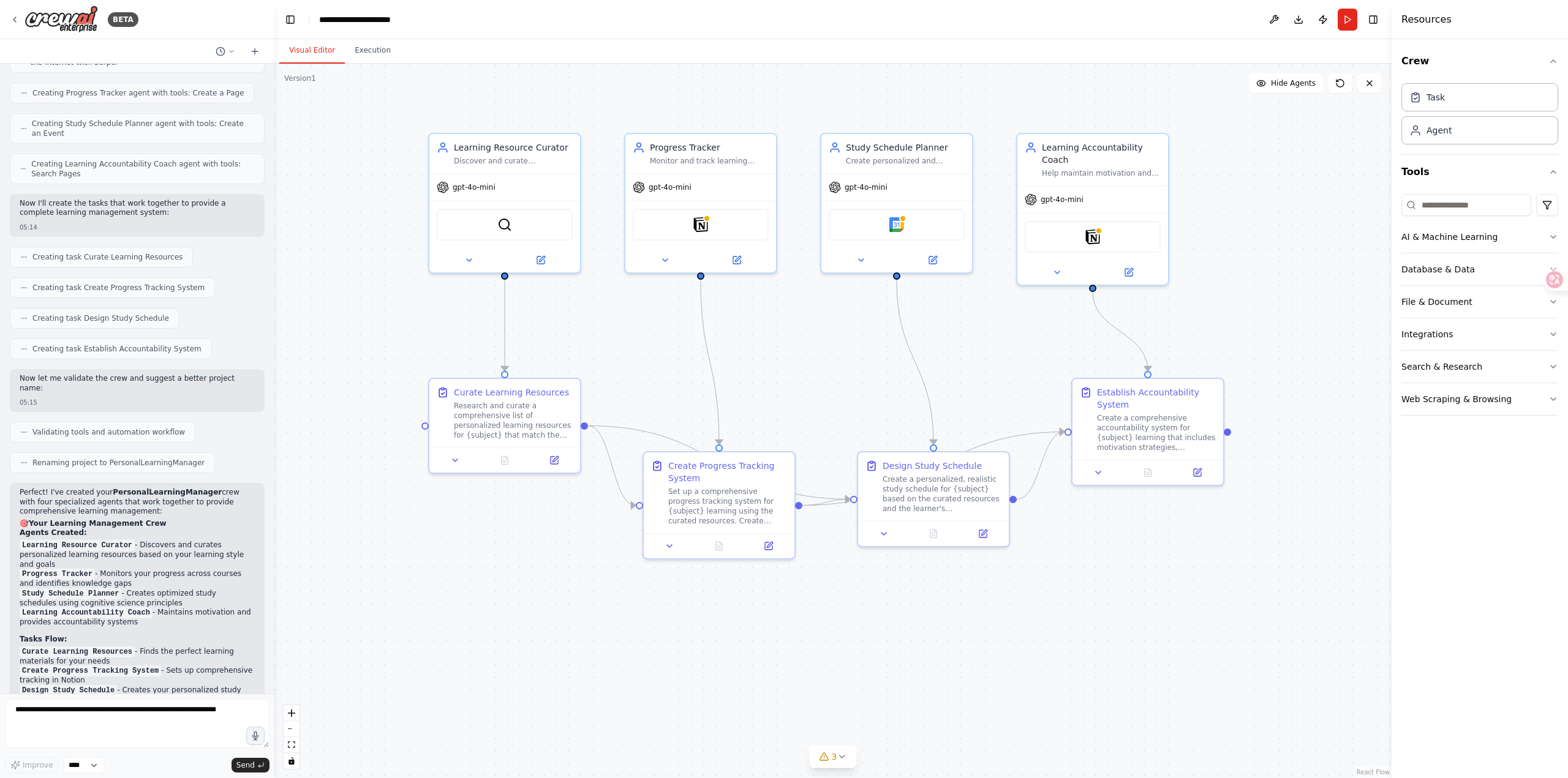
scroll to position [710, 0]
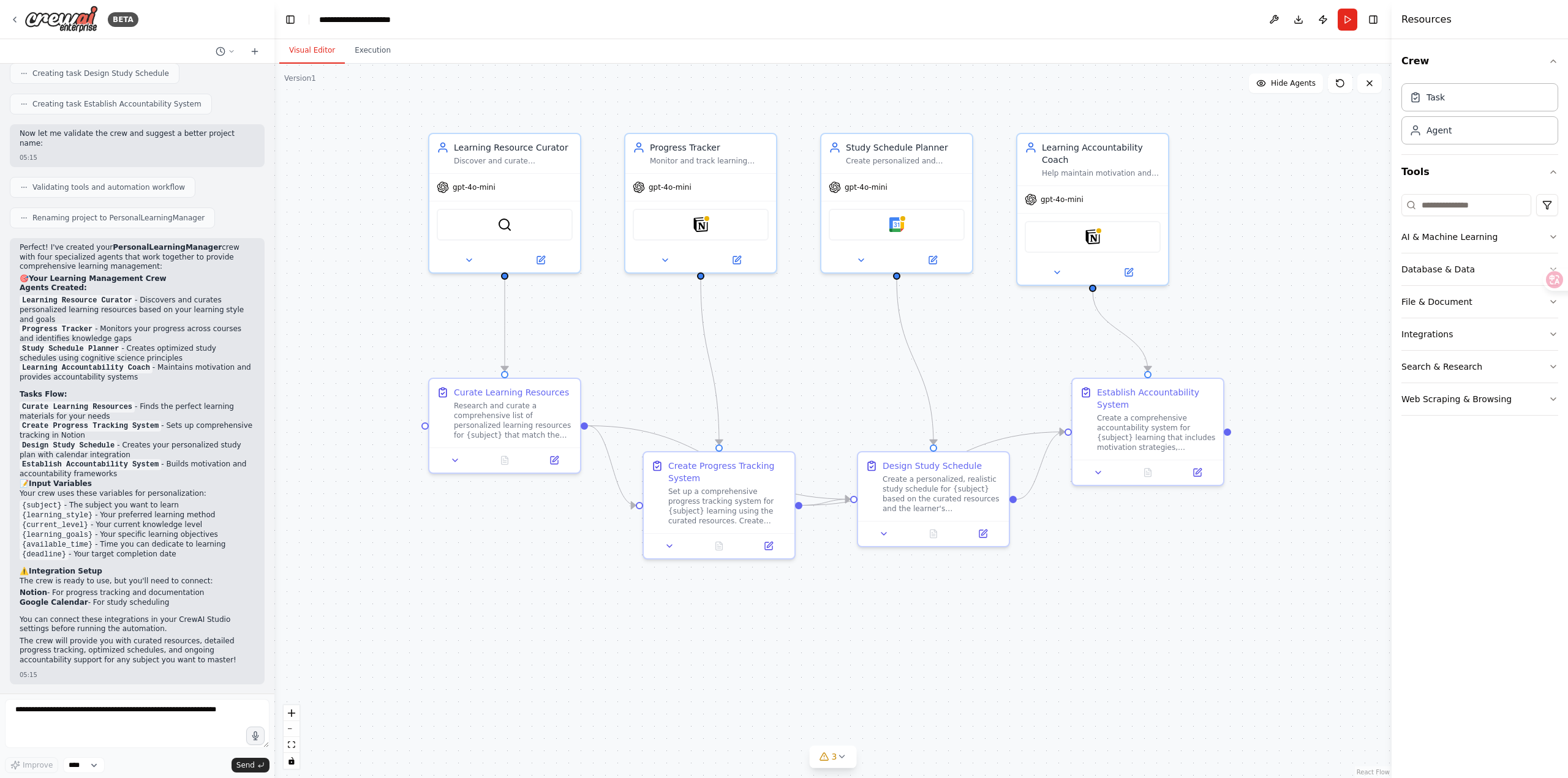
click at [1311, 235] on div ".deletable-edge-delete-btn { width: 20px; height: 20px; border: 0px solid #ffff…" at bounding box center [833, 421] width 1117 height 715
click at [1316, 217] on div ".deletable-edge-delete-btn { width: 20px; height: 20px; border: 0px solid #ffff…" at bounding box center [833, 421] width 1117 height 715
click at [1373, 87] on icon at bounding box center [1369, 83] width 9 height 9
click at [1371, 82] on icon at bounding box center [1370, 84] width 5 height 5
click at [1243, 237] on div ".deletable-edge-delete-btn { width: 20px; height: 20px; border: 0px solid #ffff…" at bounding box center [833, 421] width 1117 height 715
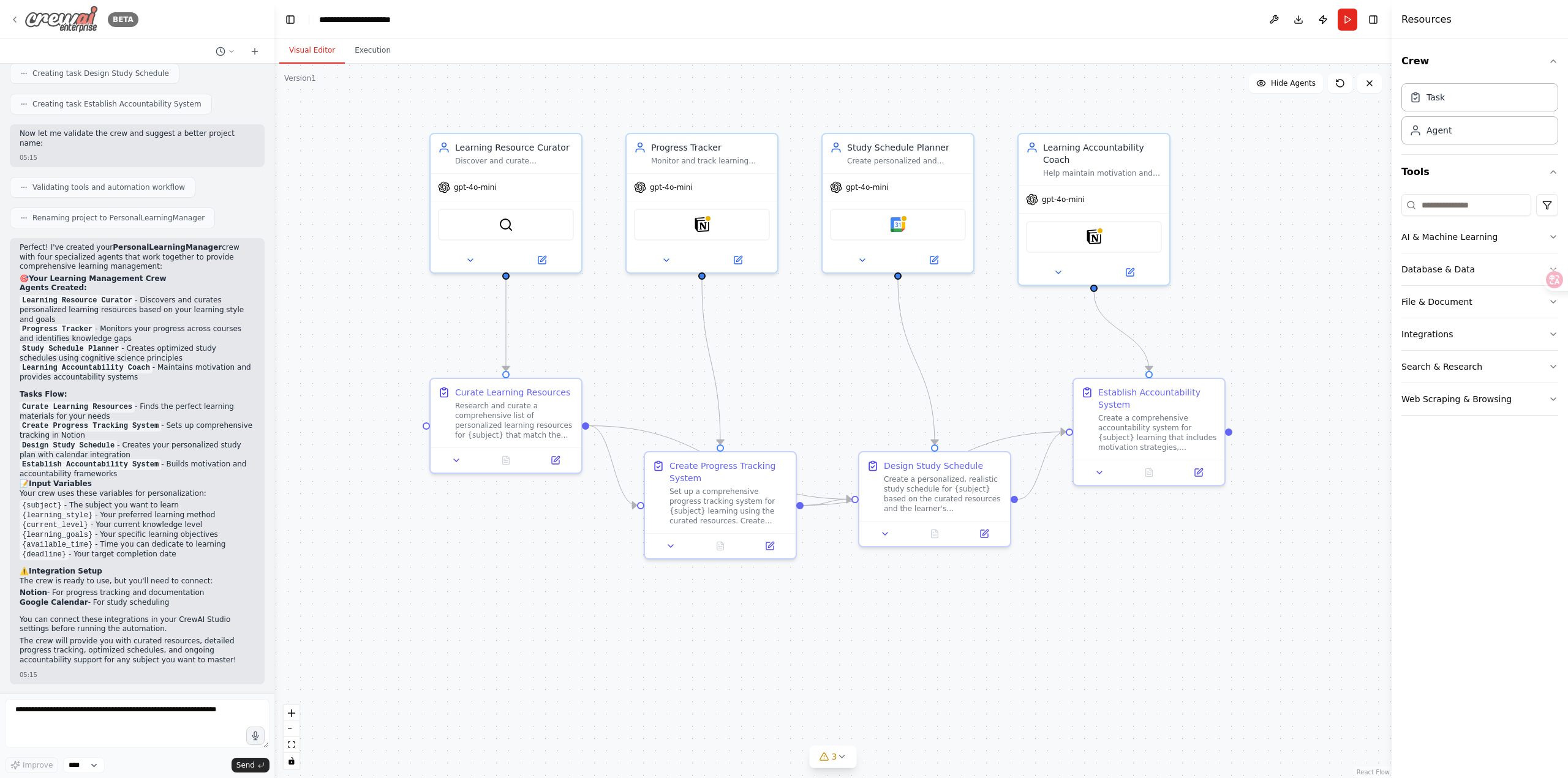
click at [20, 16] on div "BETA" at bounding box center [73, 20] width 129 height 28
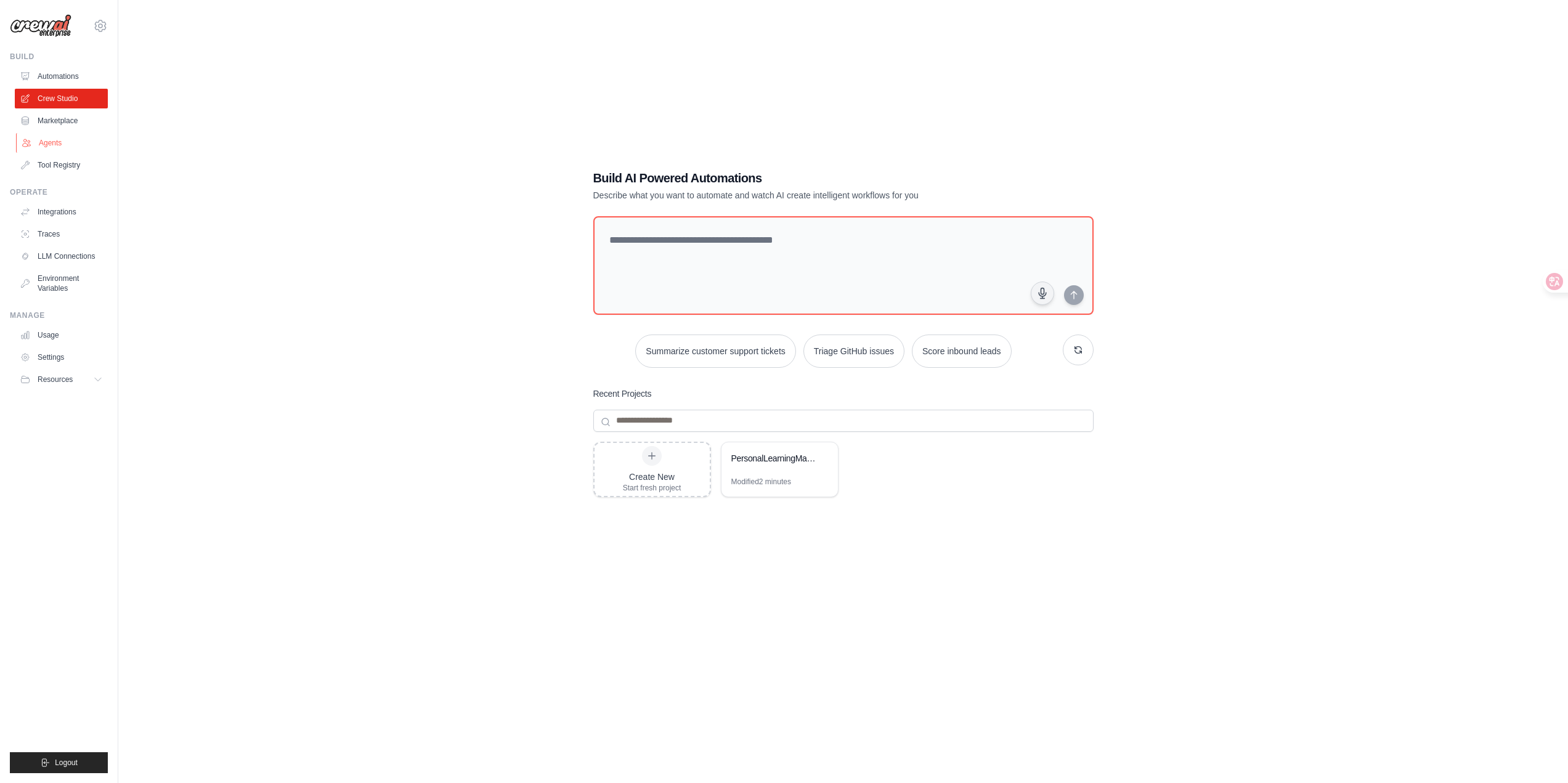
click at [51, 147] on link "Agents" at bounding box center [62, 143] width 93 height 20
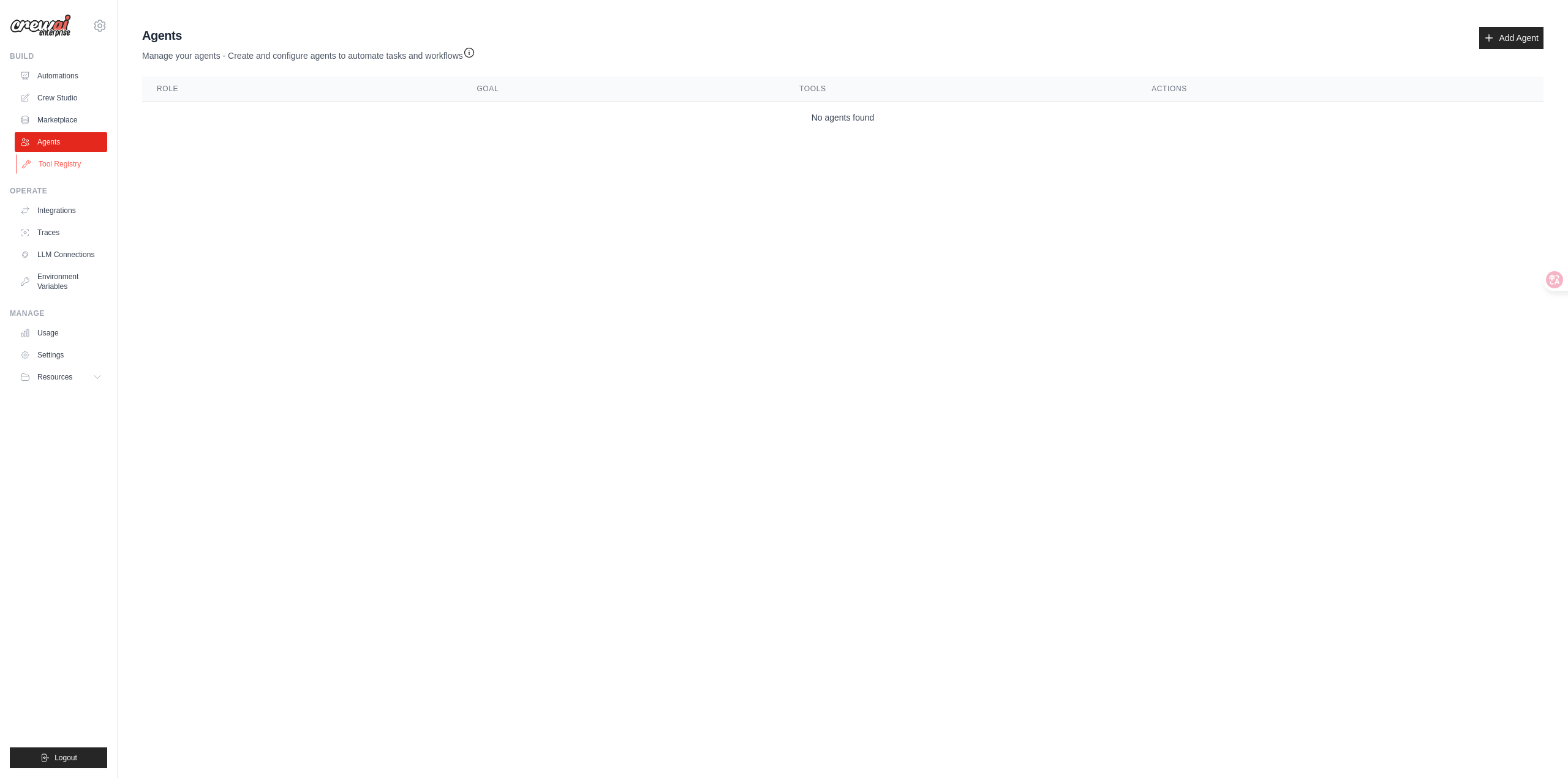
click at [59, 170] on link "Tool Registry" at bounding box center [62, 164] width 92 height 20
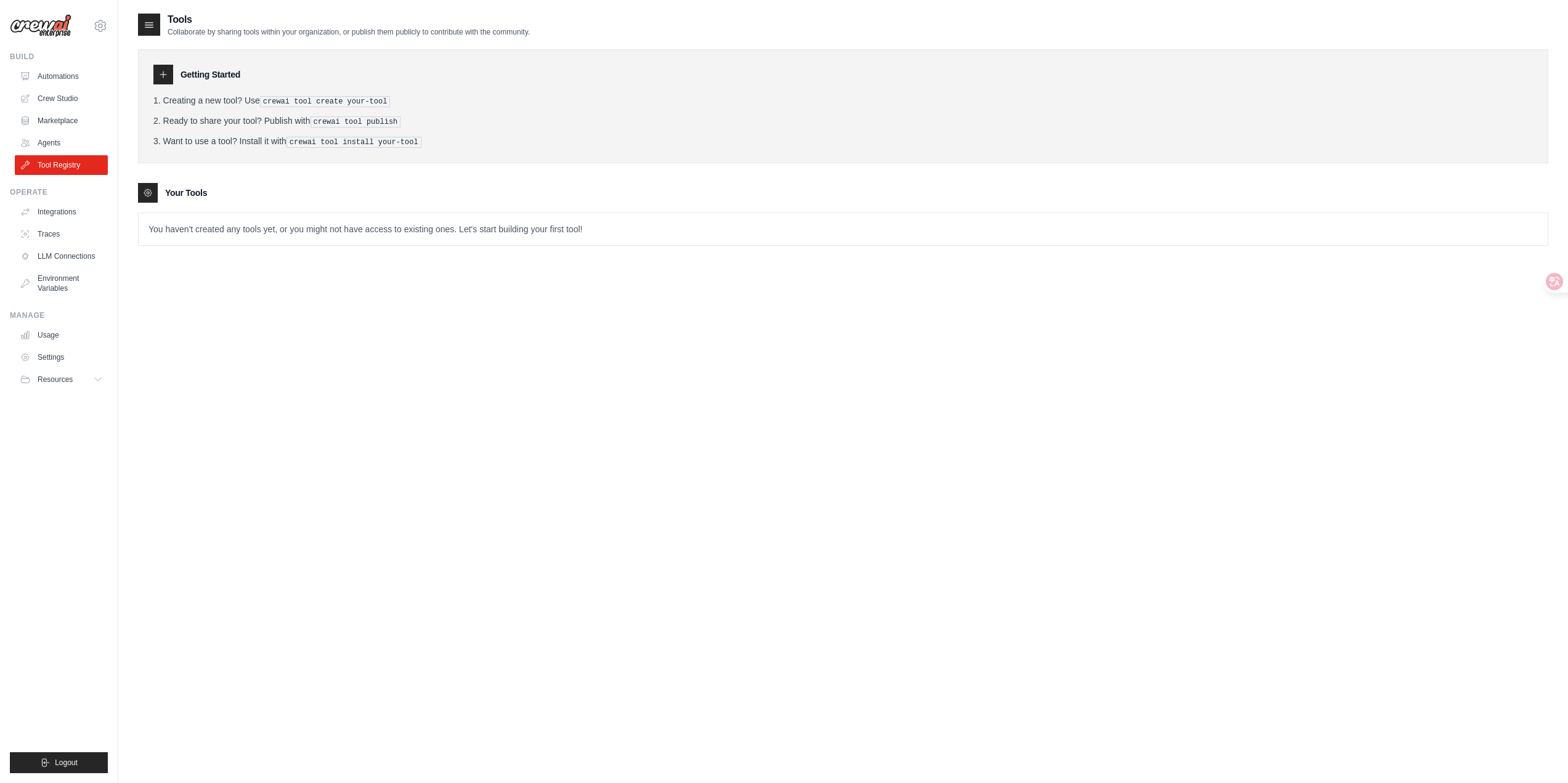
click at [1179, 441] on div "Tools Collaborate by sharing tools within your organization, or publish them pu…" at bounding box center [844, 403] width 1411 height 783
